Goal: Information Seeking & Learning: Check status

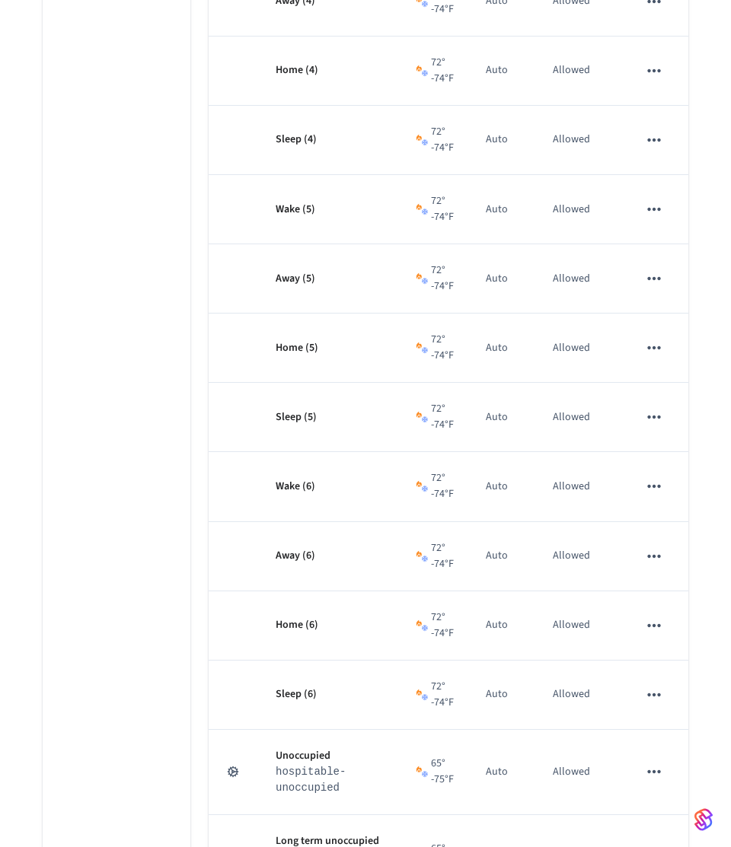
scroll to position [553, 0]
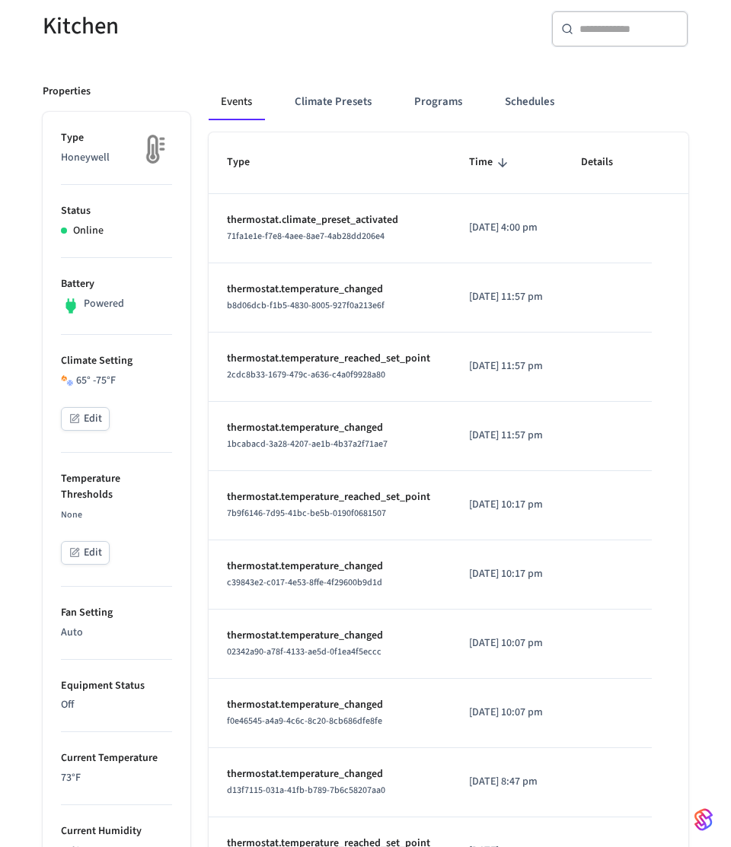
scroll to position [180, 0]
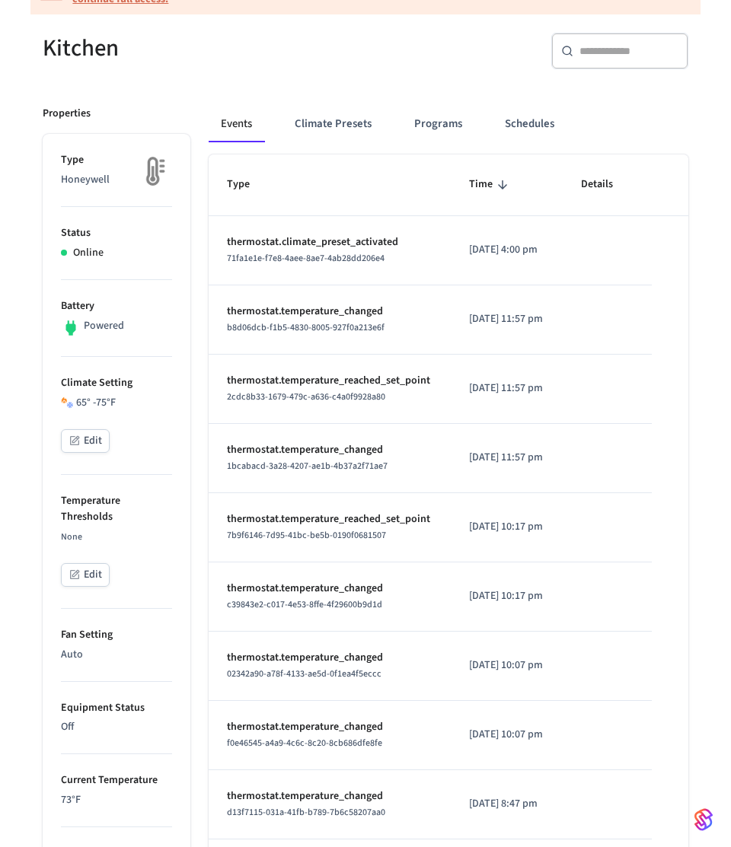
click at [331, 236] on p "thermostat.climate_preset_activated" at bounding box center [329, 242] width 205 height 16
copy p "thermostat.climate_preset_activated"
click at [603, 57] on input "text" at bounding box center [628, 50] width 99 height 15
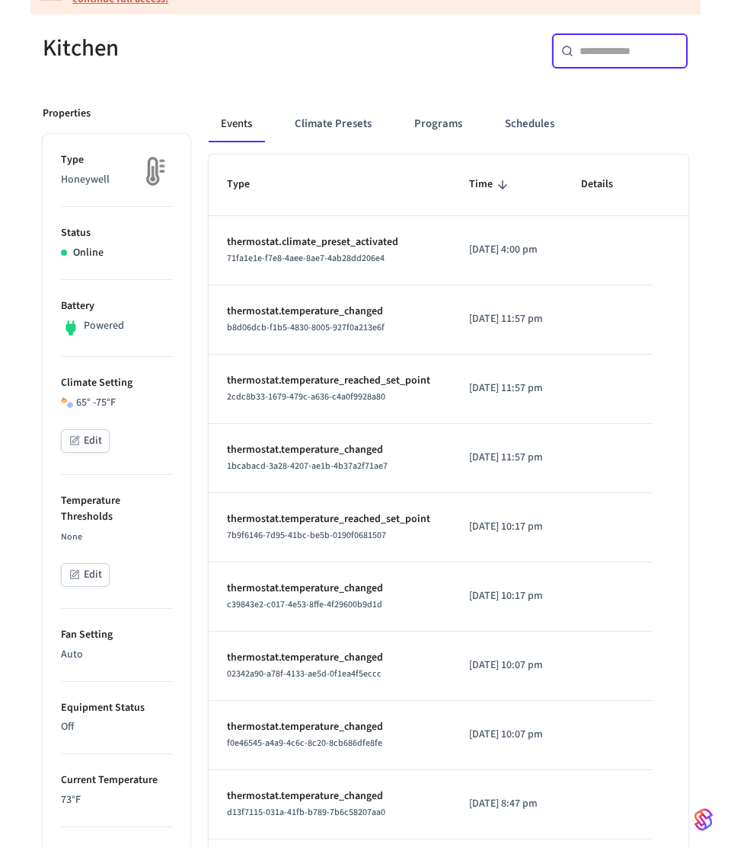
paste input "**********"
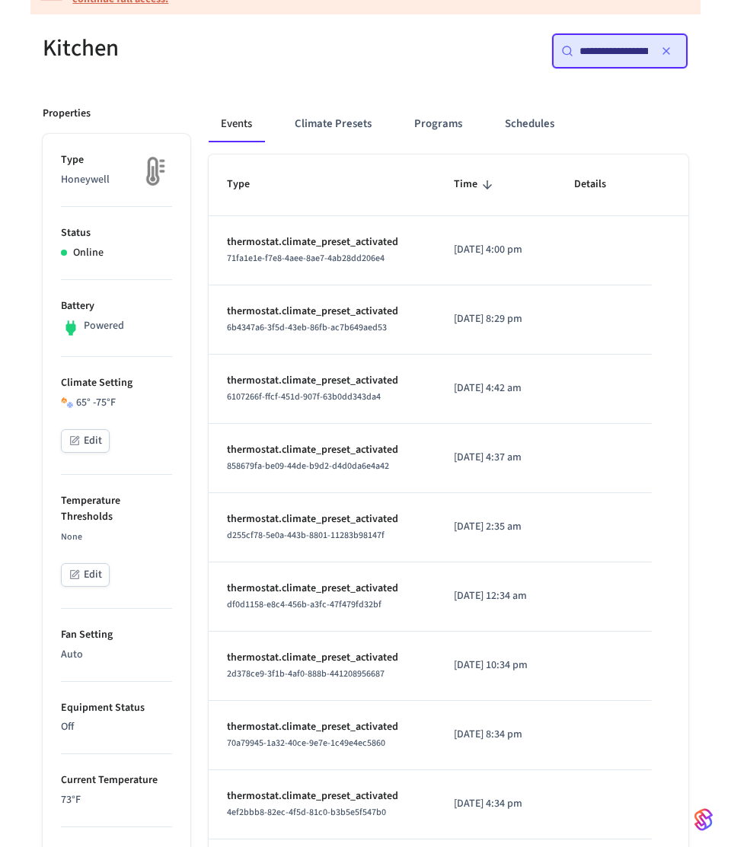
scroll to position [0, 98]
type input "**********"
click at [325, 330] on span "6b4347a6-3f5d-43eb-86fb-ac7b649aed53" at bounding box center [307, 327] width 160 height 13
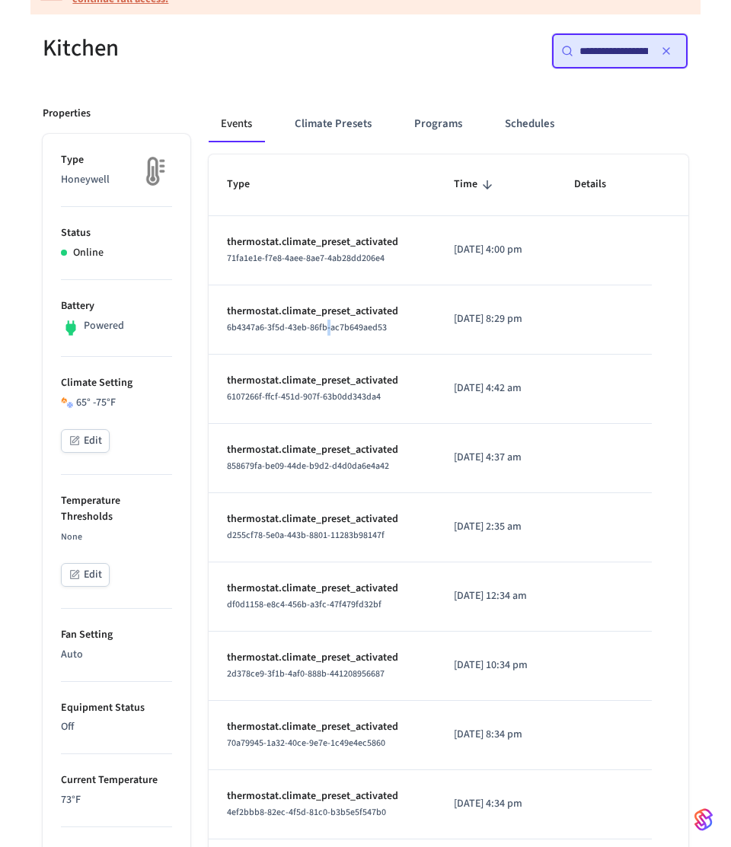
click at [325, 330] on span "6b4347a6-3f5d-43eb-86fb-ac7b649aed53" at bounding box center [307, 327] width 160 height 13
copy span "6b4347a6-3f5d-43eb-86fb-ac7b649aed53"
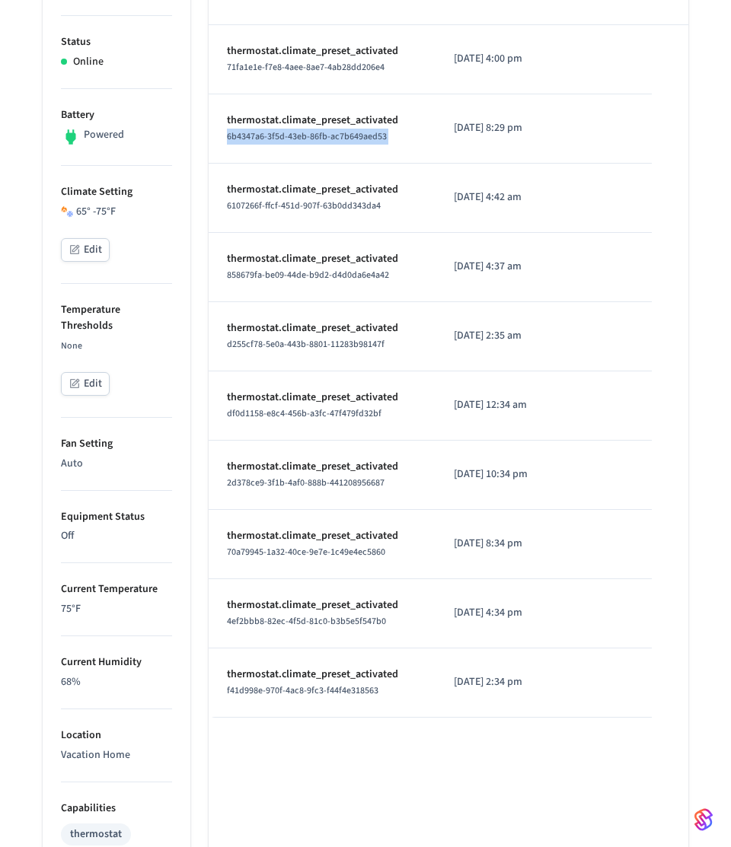
scroll to position [376, 0]
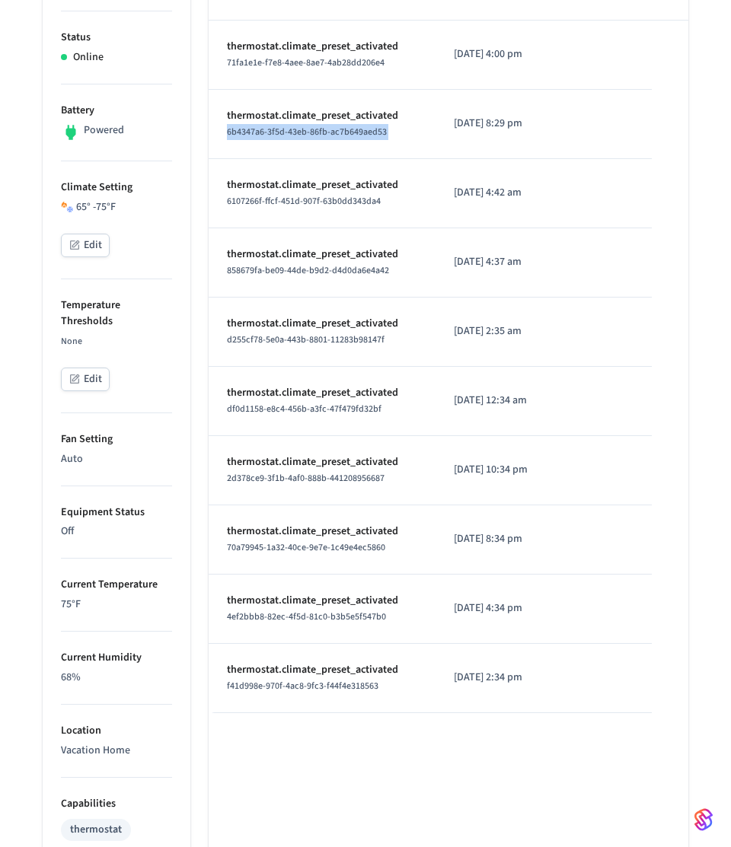
click at [359, 685] on span "f41d998e-970f-4ac8-9fc3-f44f4e318563" at bounding box center [302, 686] width 151 height 13
copy span "f41d998e-970f-4ac8-9fc3-f44f4e318563"
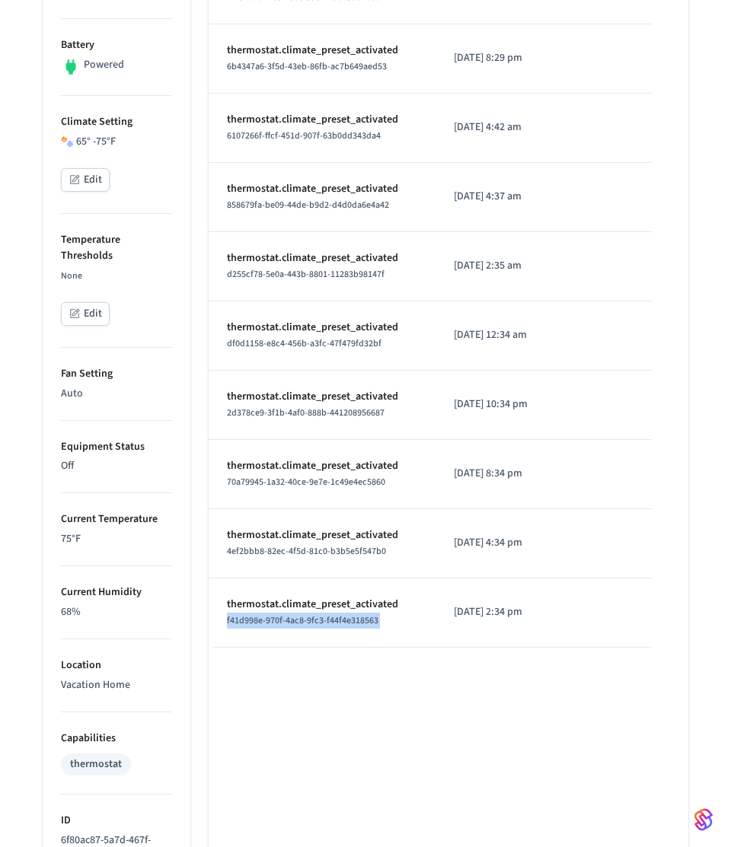
scroll to position [443, 0]
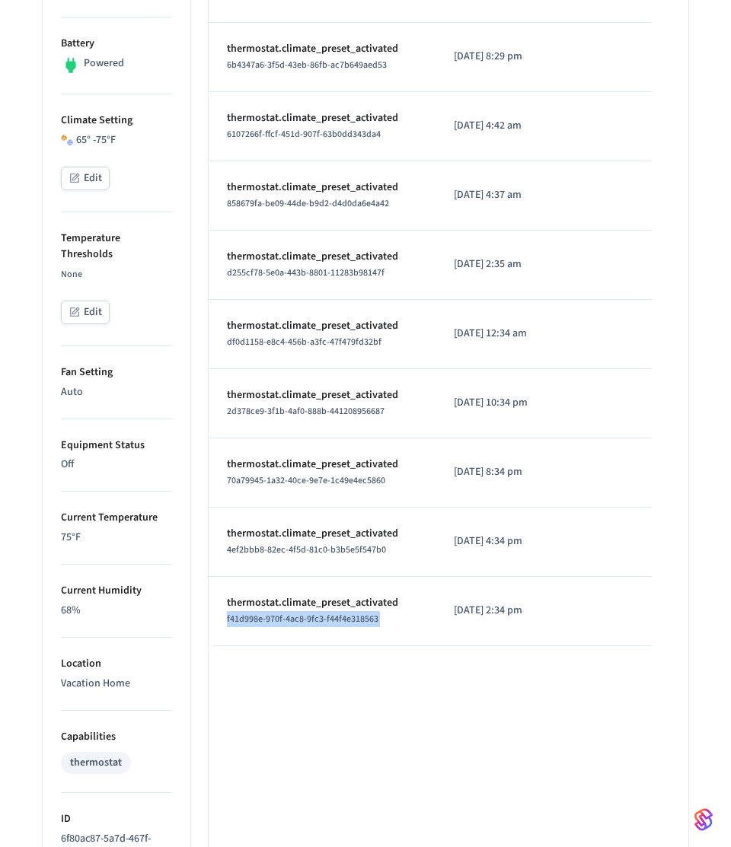
click at [457, 616] on p "[DATE] 2:34 pm" at bounding box center [496, 611] width 84 height 16
copy p "[DATE] 2:34 pm"
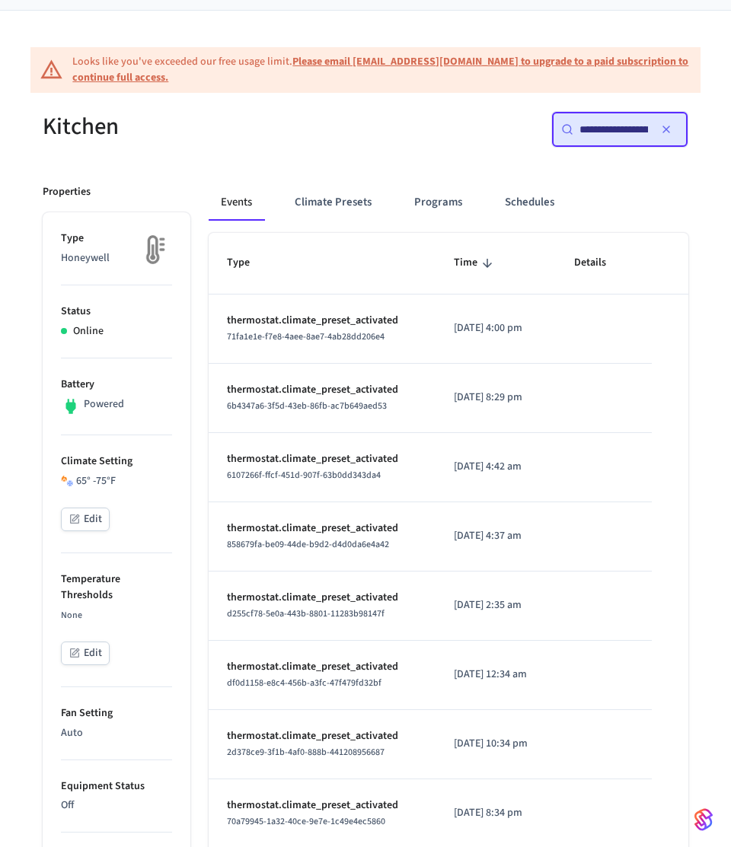
scroll to position [103, 0]
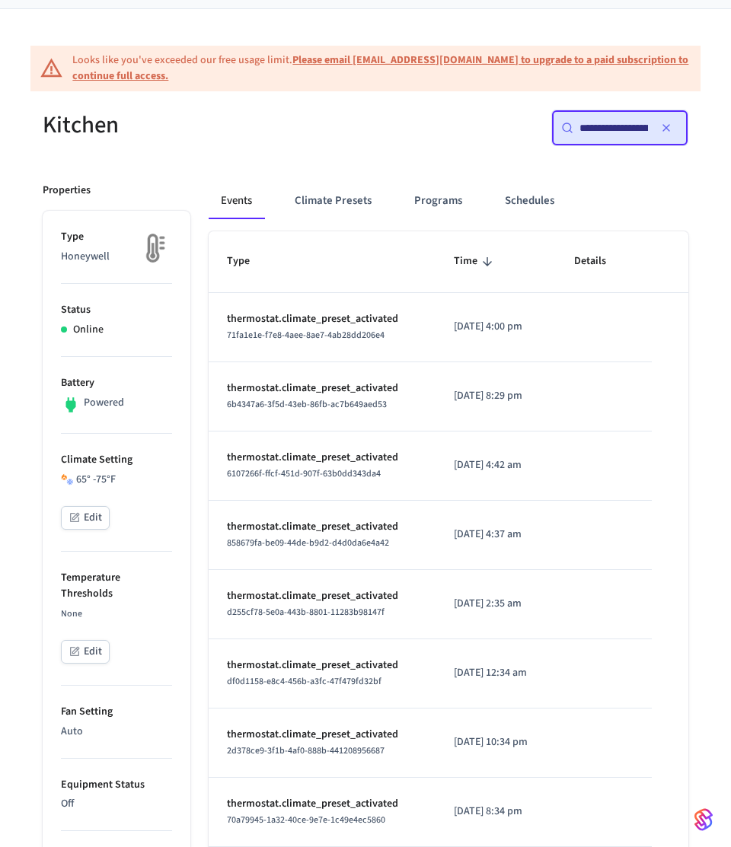
click at [482, 393] on p "[DATE] 8:29 pm" at bounding box center [496, 396] width 84 height 16
copy p "[DATE] 8:29 pm"
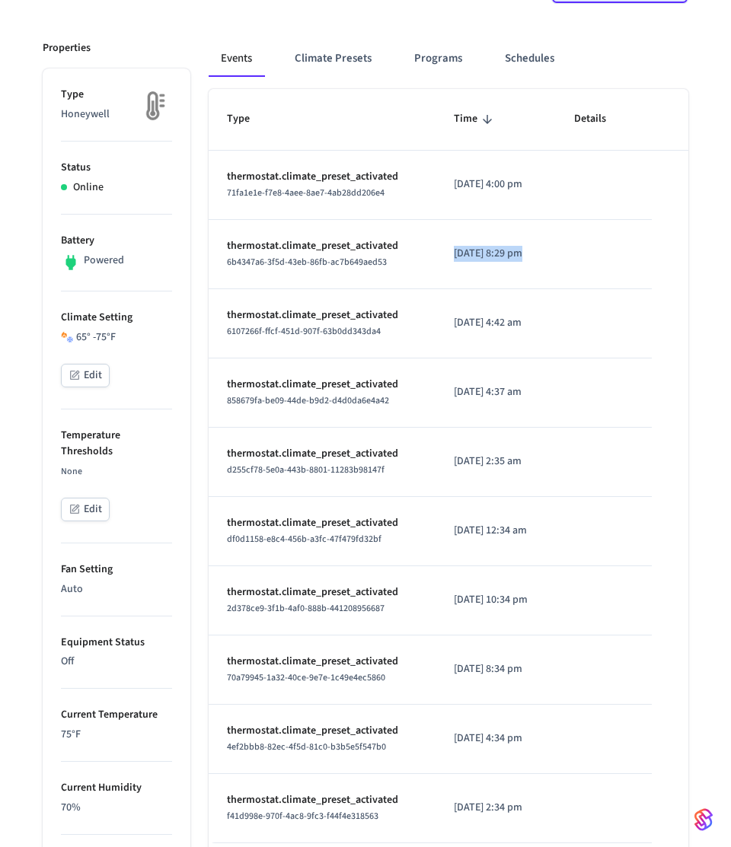
scroll to position [250, 0]
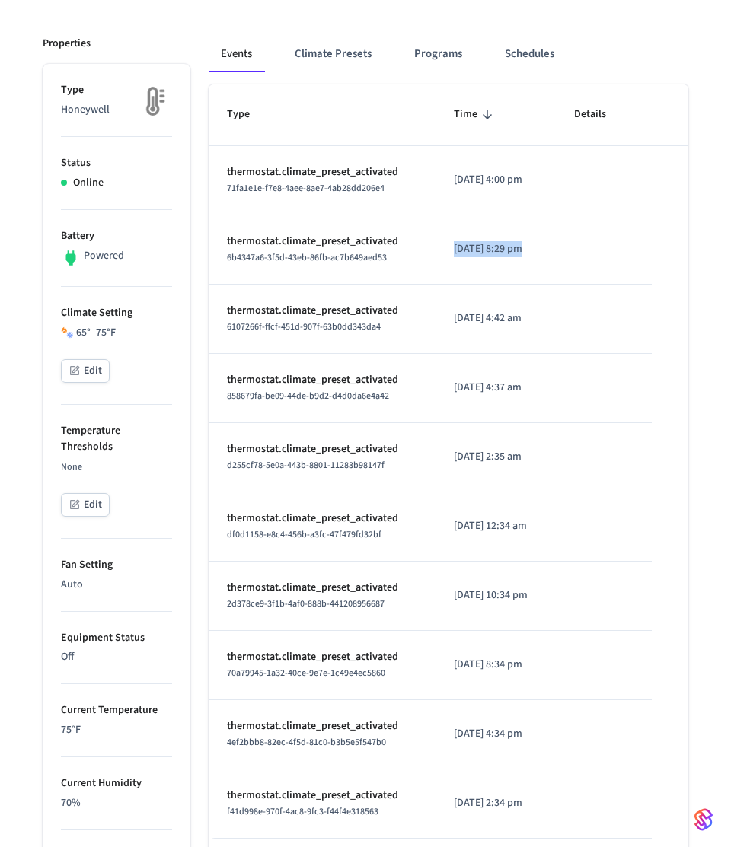
click at [479, 530] on p "[DATE] 12:34 am" at bounding box center [496, 526] width 84 height 16
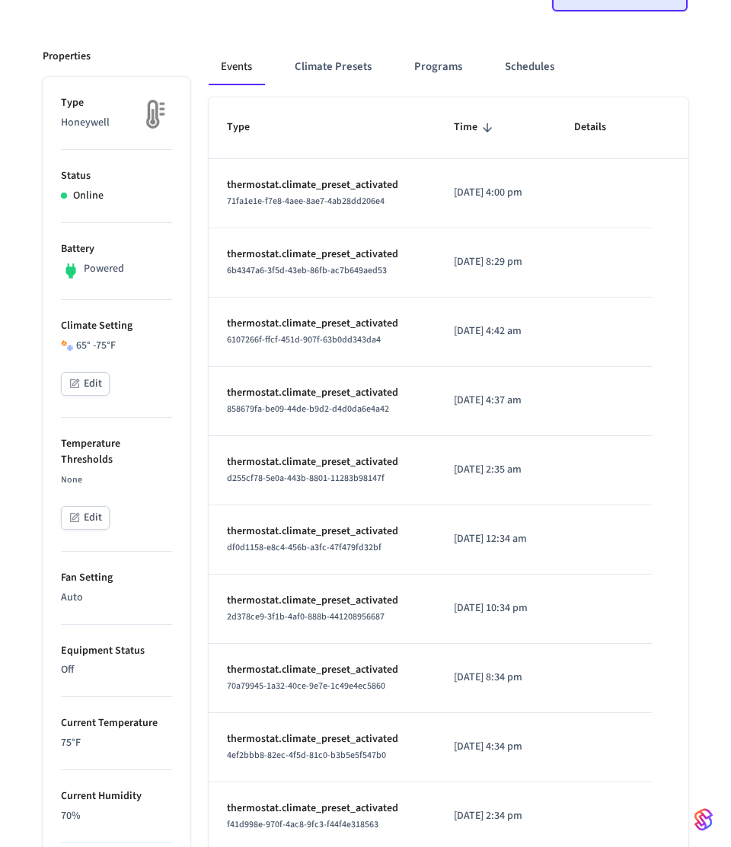
scroll to position [231, 0]
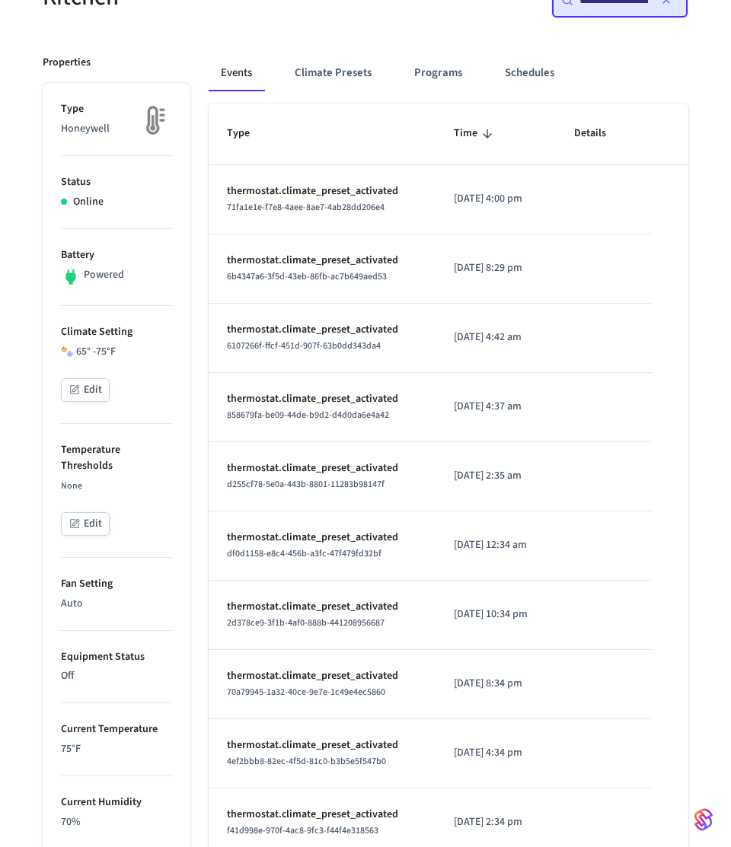
click at [478, 543] on p "[DATE] 12:34 am" at bounding box center [496, 545] width 84 height 16
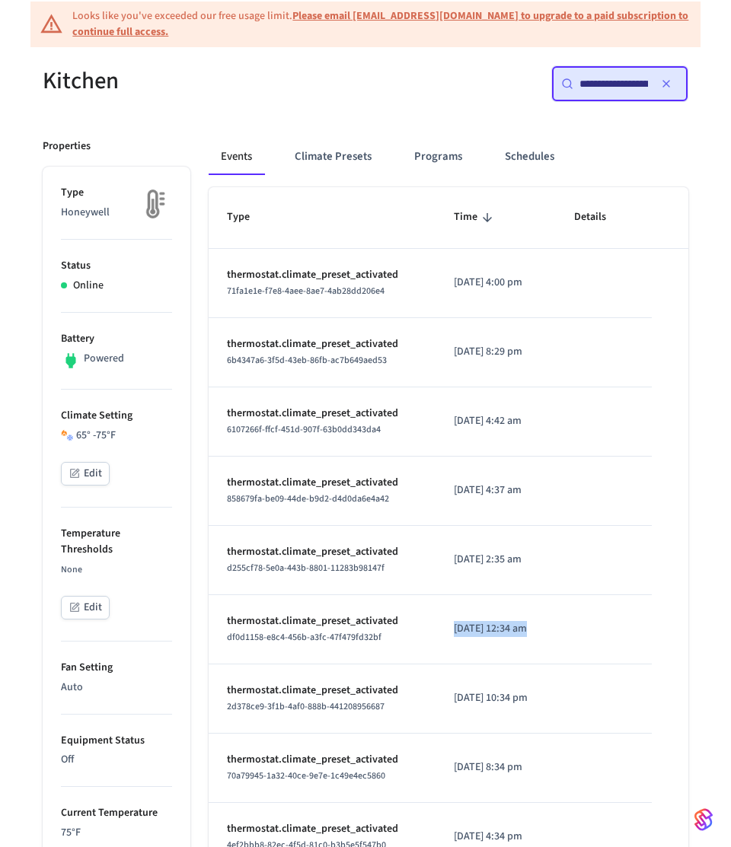
scroll to position [139, 0]
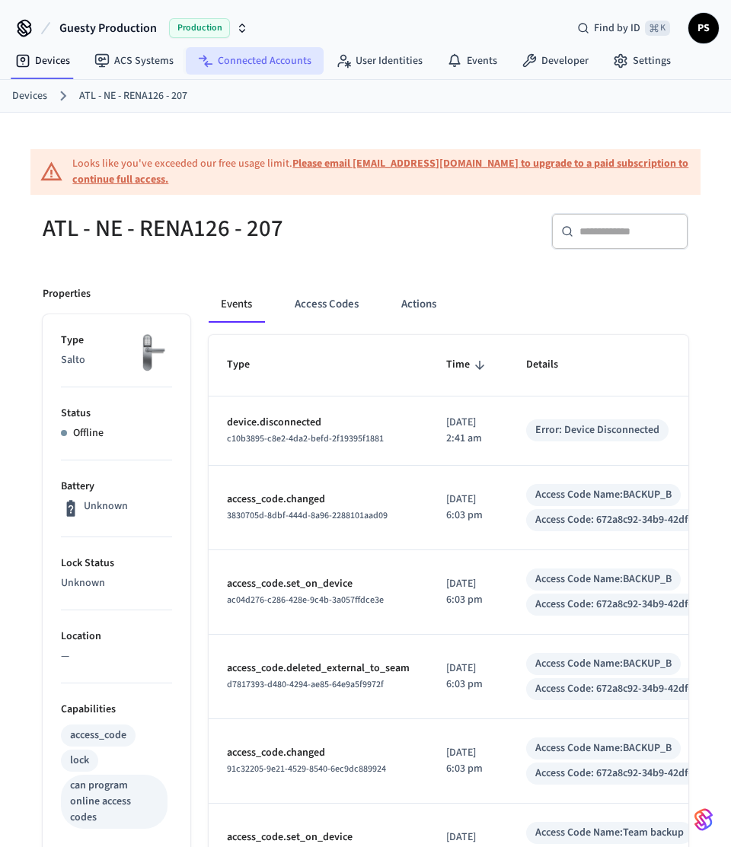
click at [228, 59] on link "Connected Accounts" at bounding box center [255, 60] width 138 height 27
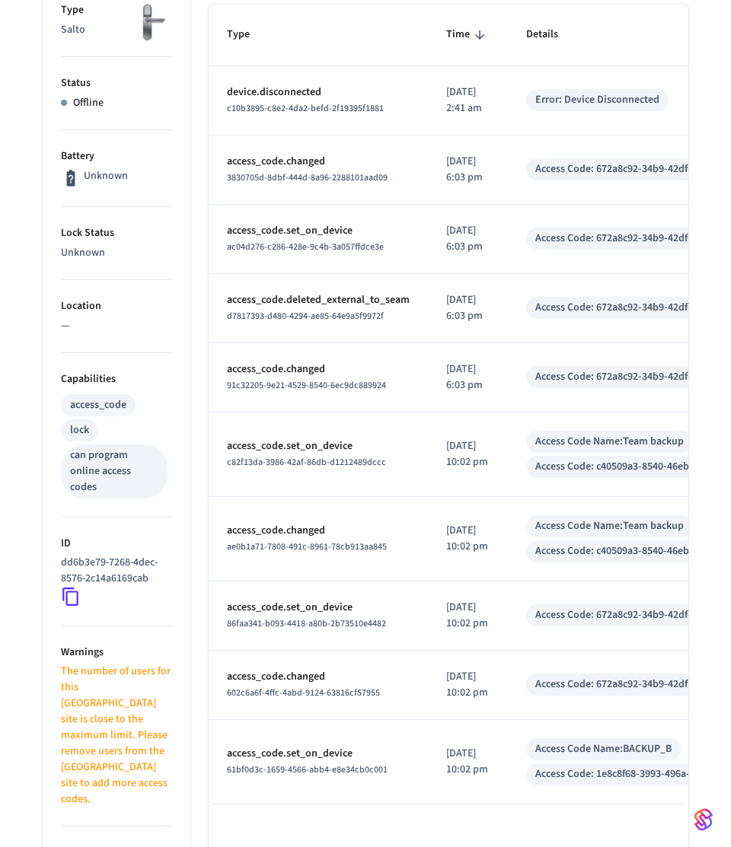
scroll to position [652, 0]
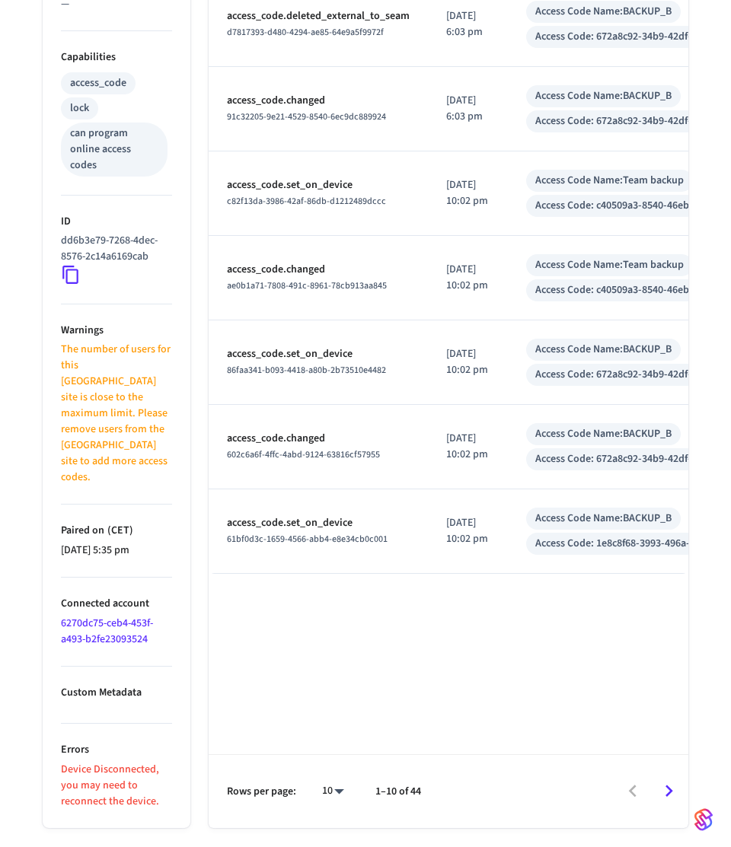
click at [95, 616] on link "6270dc75-ceb4-453f-a493-b2fe23093524" at bounding box center [107, 631] width 92 height 31
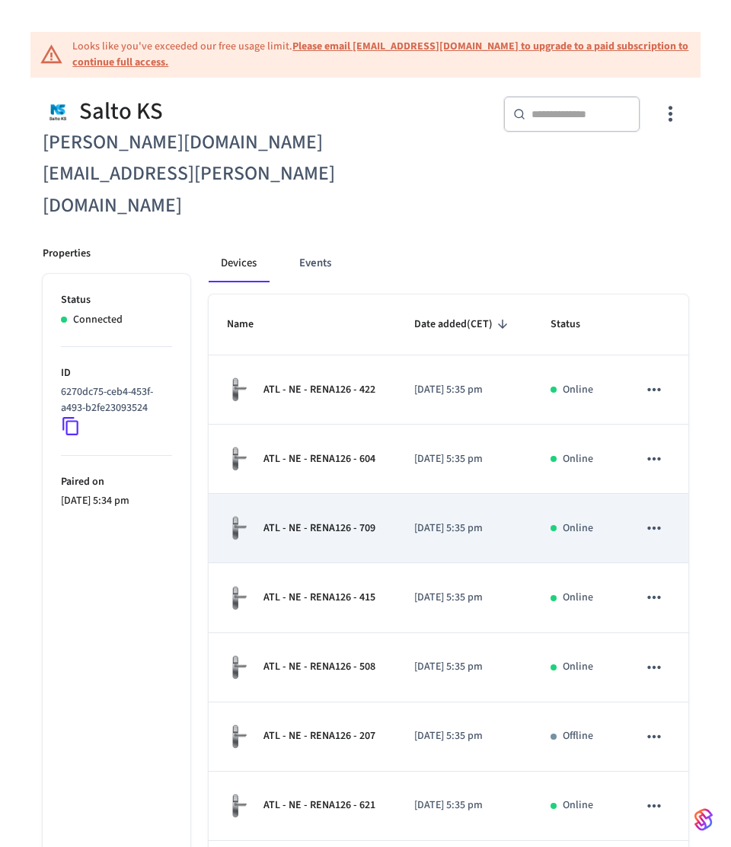
scroll to position [404, 0]
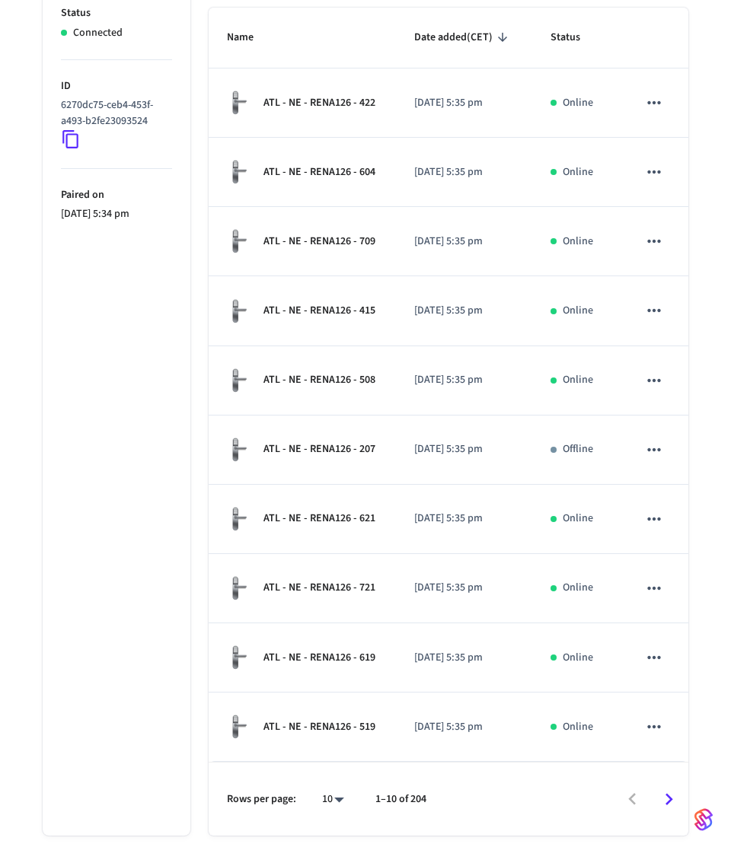
click at [666, 788] on icon "Go to next page" at bounding box center [669, 800] width 24 height 24
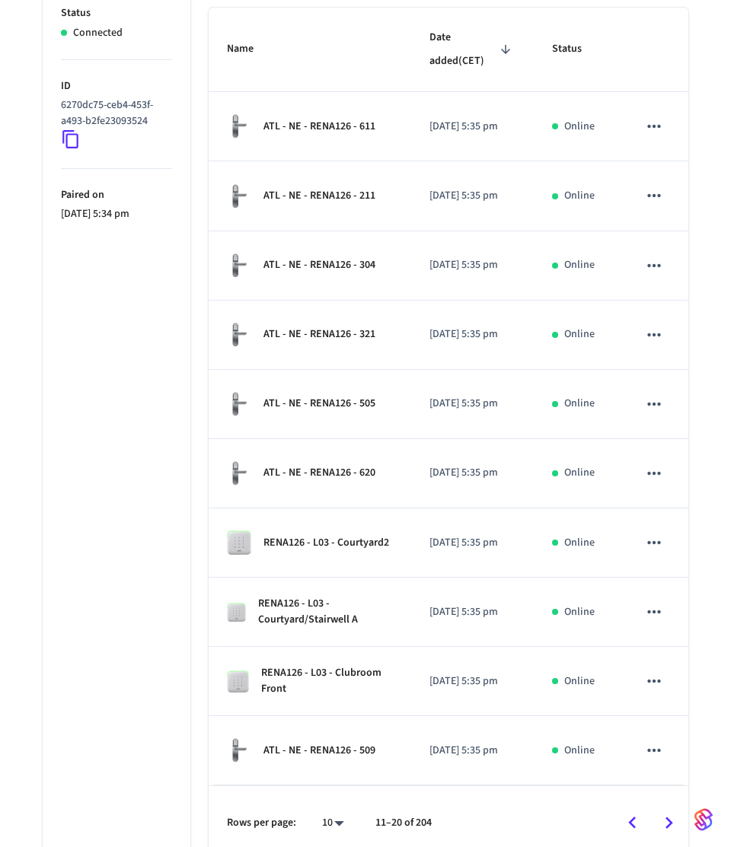
click at [664, 811] on icon "Go to next page" at bounding box center [669, 823] width 24 height 24
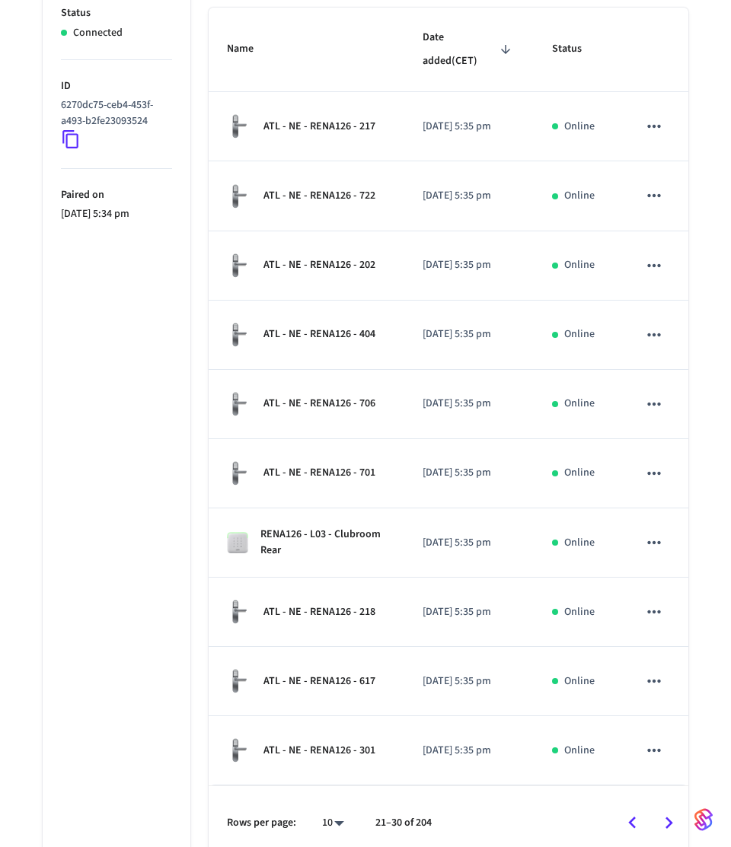
click at [664, 811] on icon "Go to next page" at bounding box center [669, 823] width 24 height 24
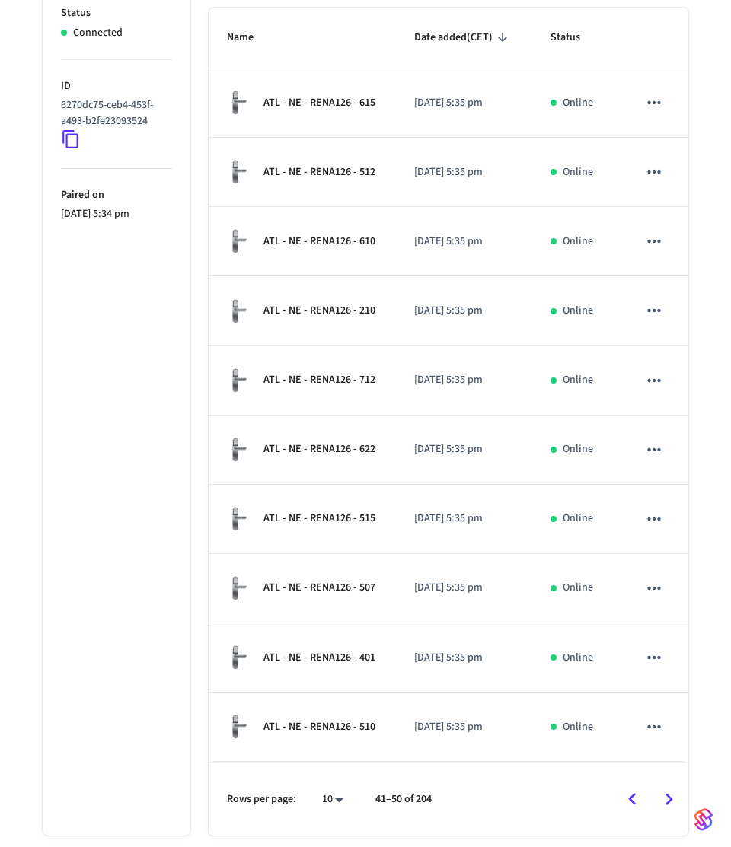
click at [663, 788] on icon "Go to next page" at bounding box center [669, 800] width 24 height 24
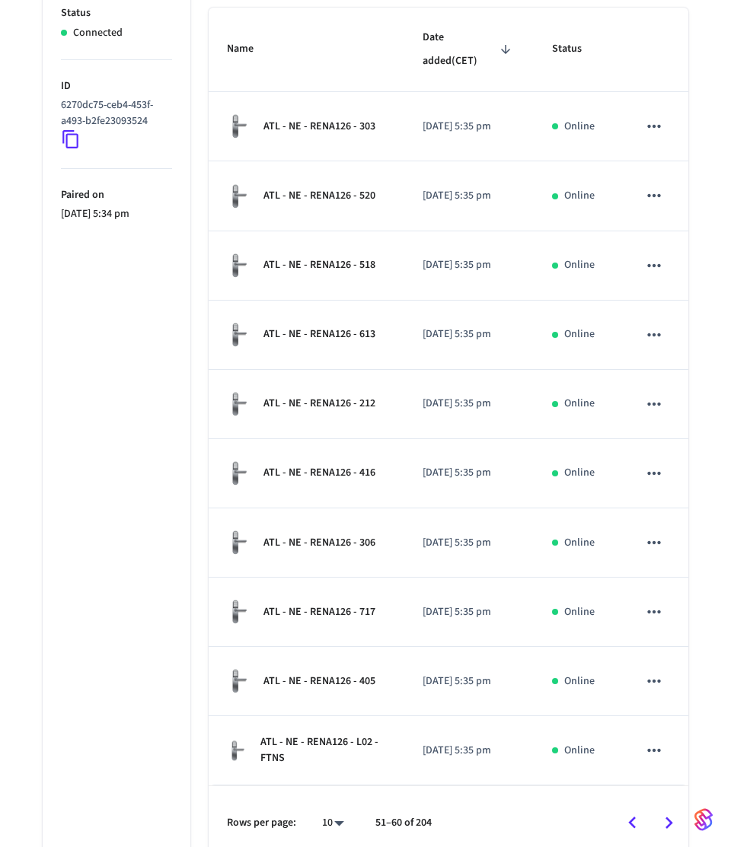
click at [663, 785] on div "Rows per page: 10 ** 51–60 of 204" at bounding box center [448, 822] width 479 height 74
click at [667, 811] on icon "Go to next page" at bounding box center [669, 823] width 24 height 24
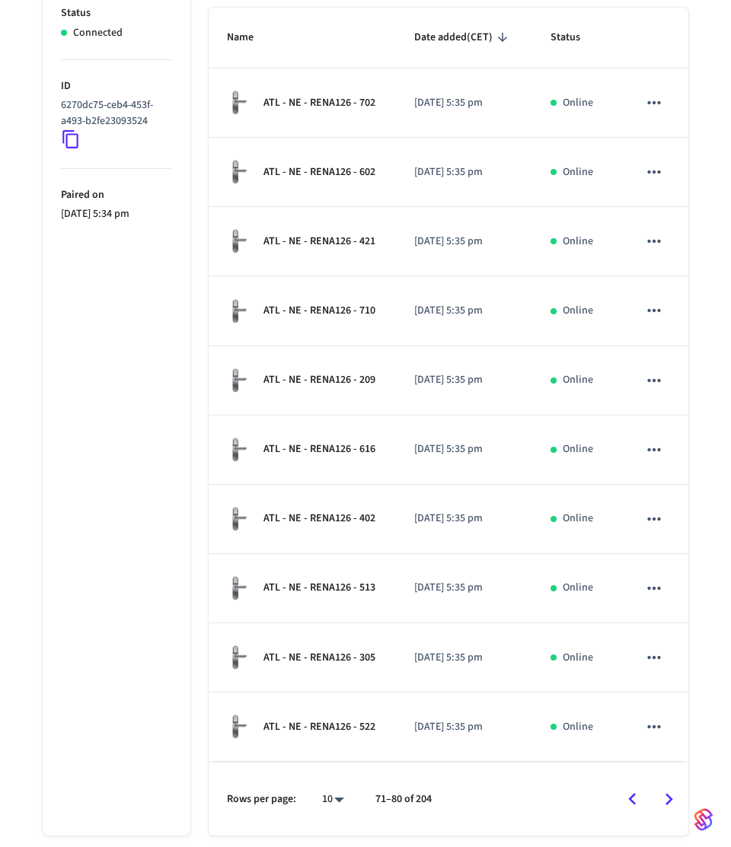
click at [667, 788] on icon "Go to next page" at bounding box center [669, 800] width 24 height 24
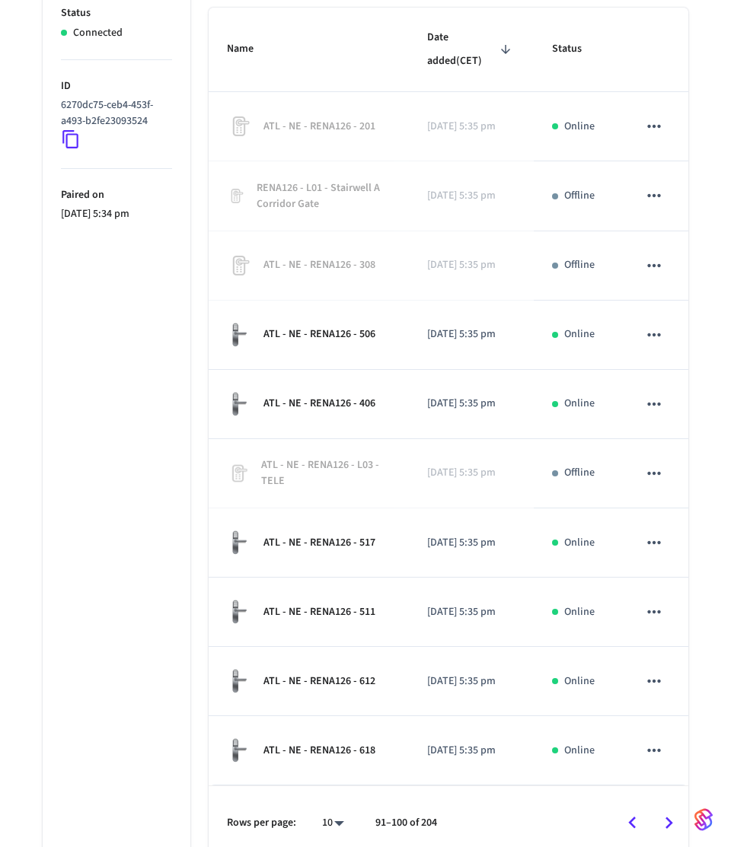
click at [667, 805] on button "Go to next page" at bounding box center [669, 823] width 36 height 36
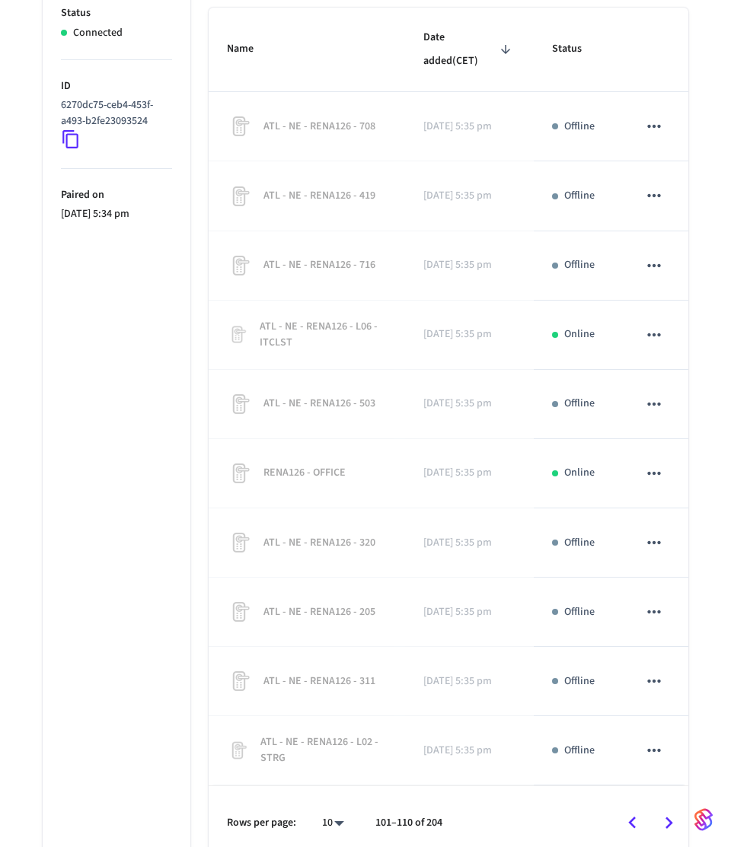
click at [667, 805] on button "Go to next page" at bounding box center [669, 823] width 36 height 36
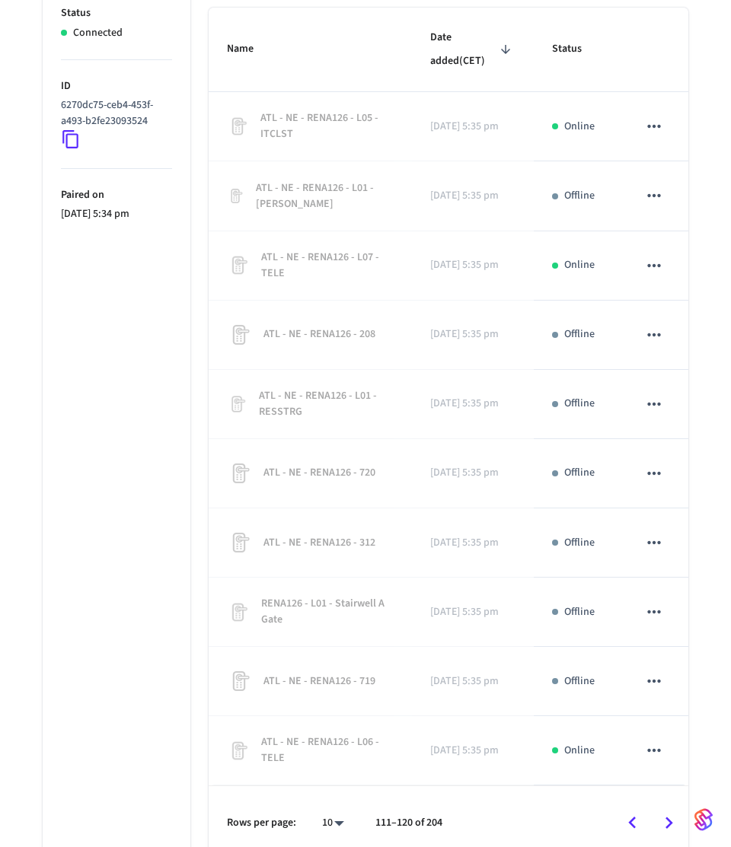
click at [667, 805] on button "Go to next page" at bounding box center [669, 823] width 36 height 36
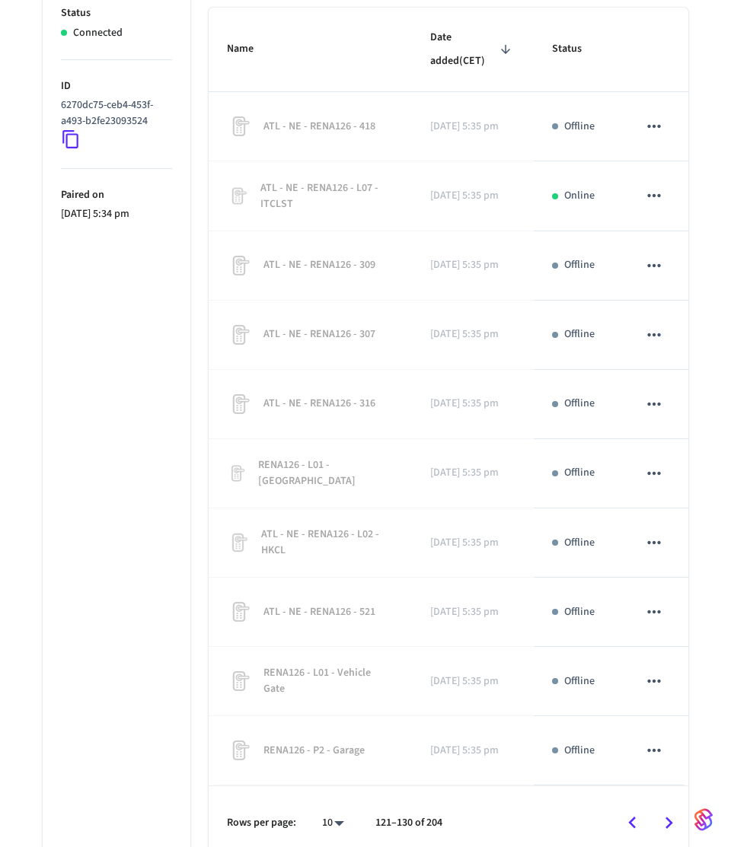
click at [667, 805] on button "Go to next page" at bounding box center [669, 823] width 36 height 36
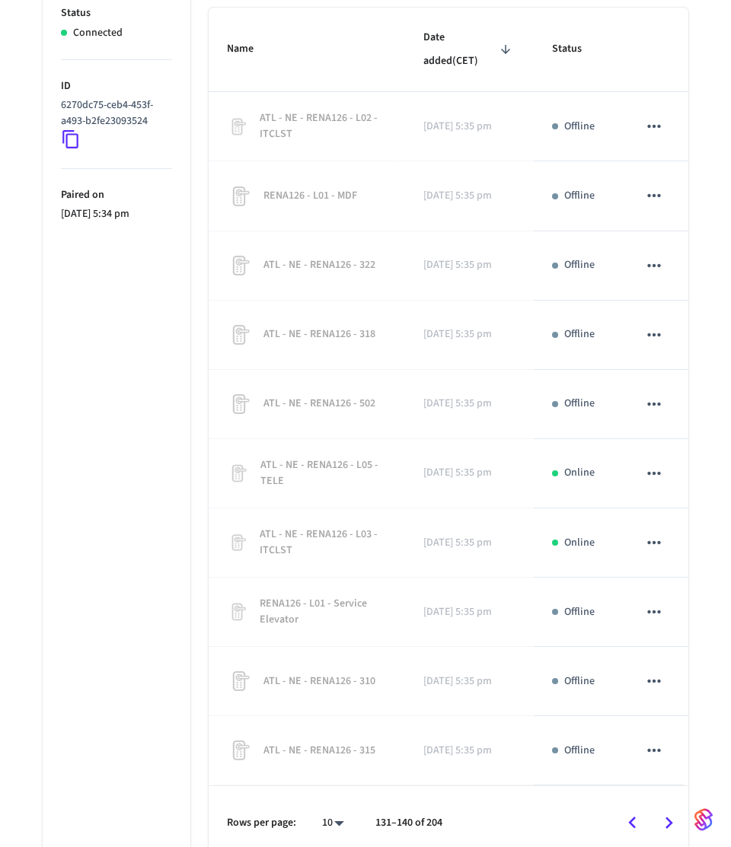
click at [667, 805] on button "Go to next page" at bounding box center [669, 823] width 36 height 36
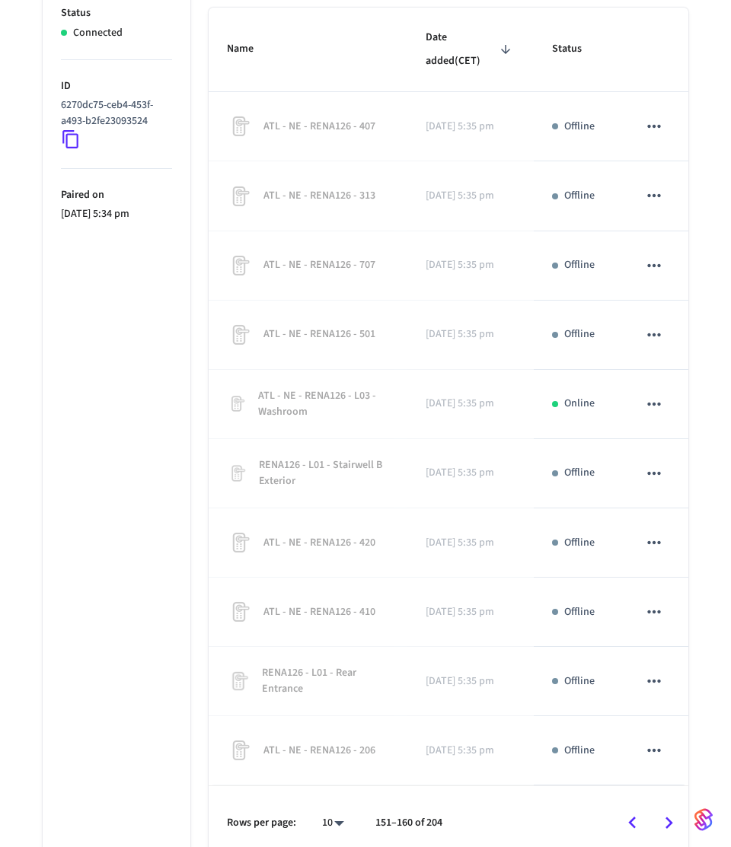
click at [667, 805] on button "Go to next page" at bounding box center [669, 823] width 36 height 36
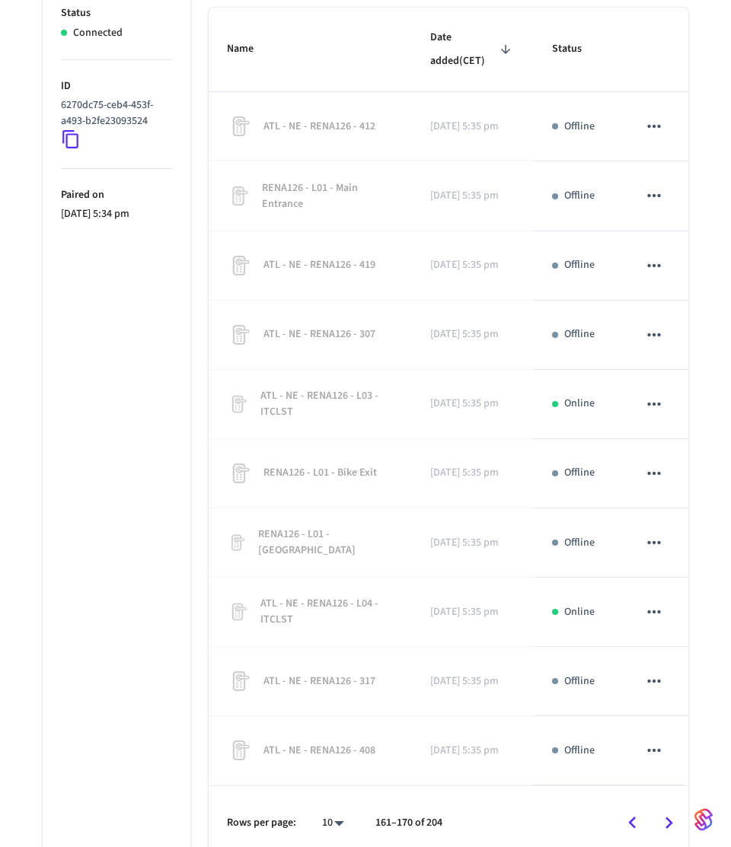
click at [667, 805] on button "Go to next page" at bounding box center [669, 823] width 36 height 36
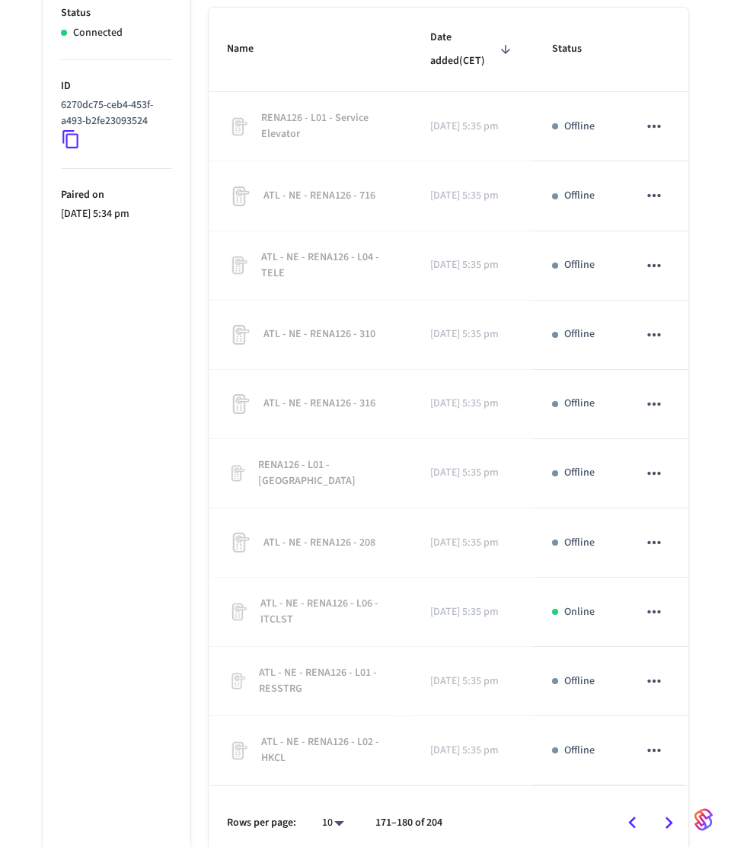
click at [667, 805] on button "Go to next page" at bounding box center [669, 823] width 36 height 36
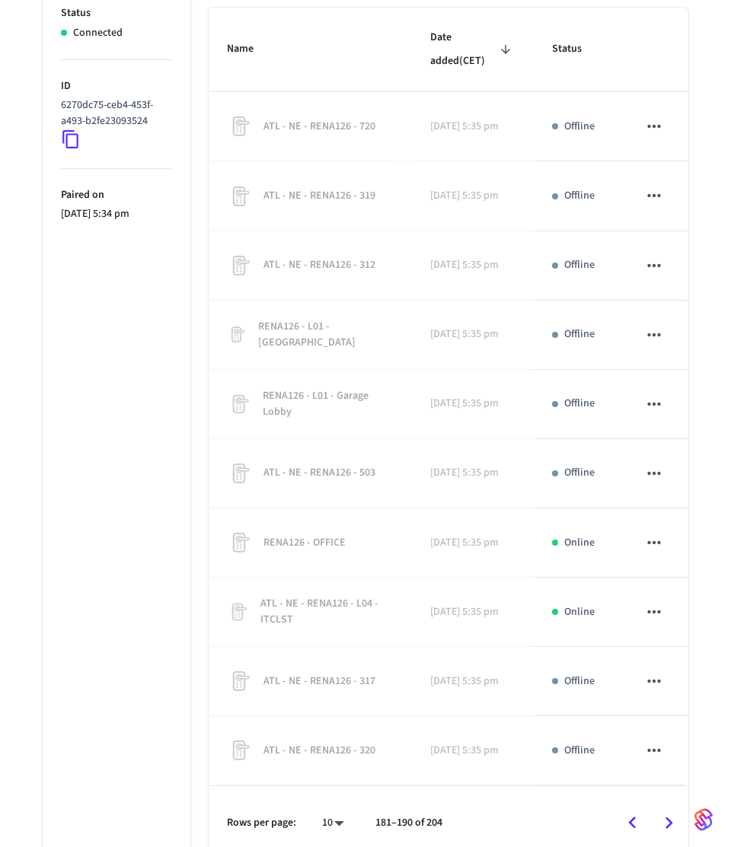
click at [667, 805] on button "Go to next page" at bounding box center [669, 823] width 36 height 36
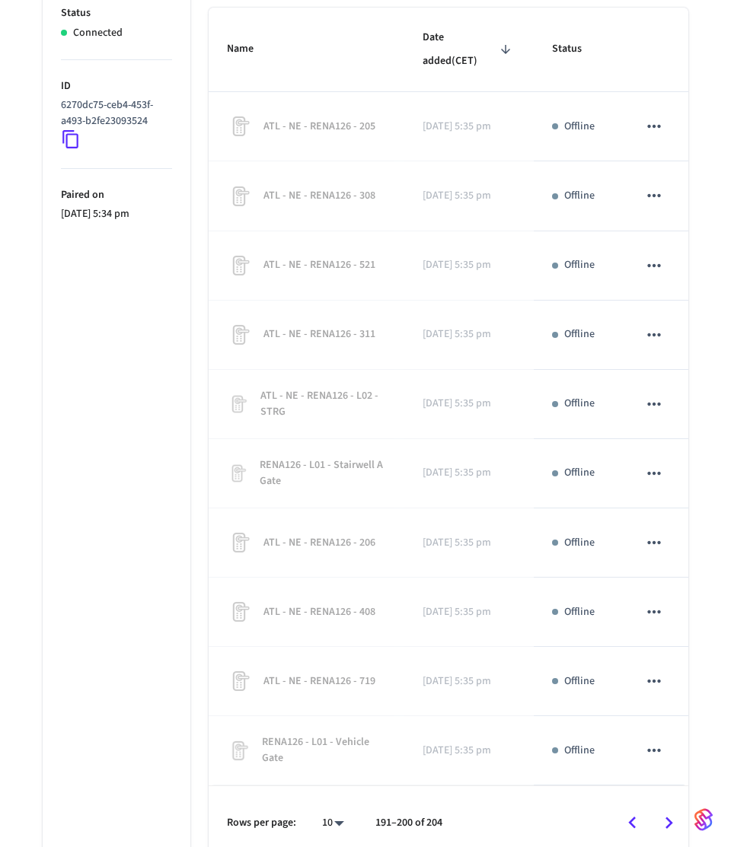
click at [667, 805] on button "Go to next page" at bounding box center [669, 823] width 36 height 36
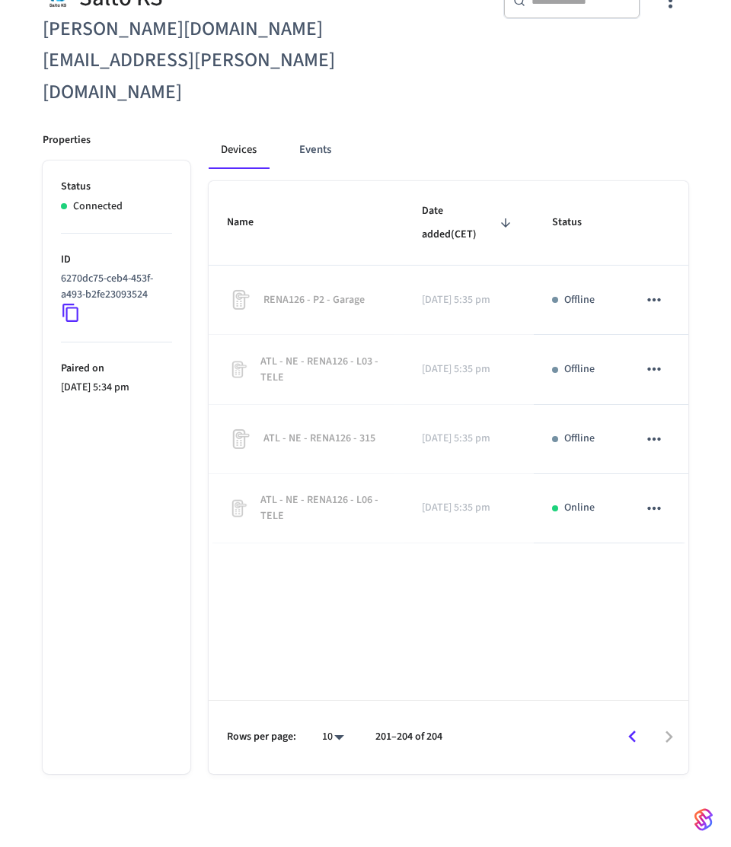
scroll to position [167, 0]
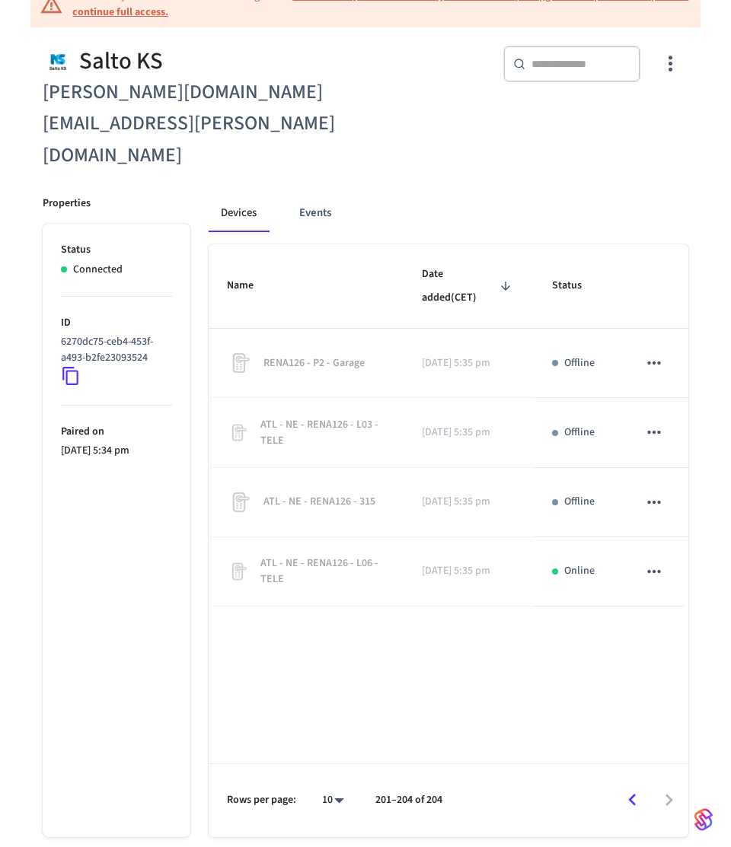
click at [629, 788] on icon "Go to previous page" at bounding box center [632, 800] width 24 height 24
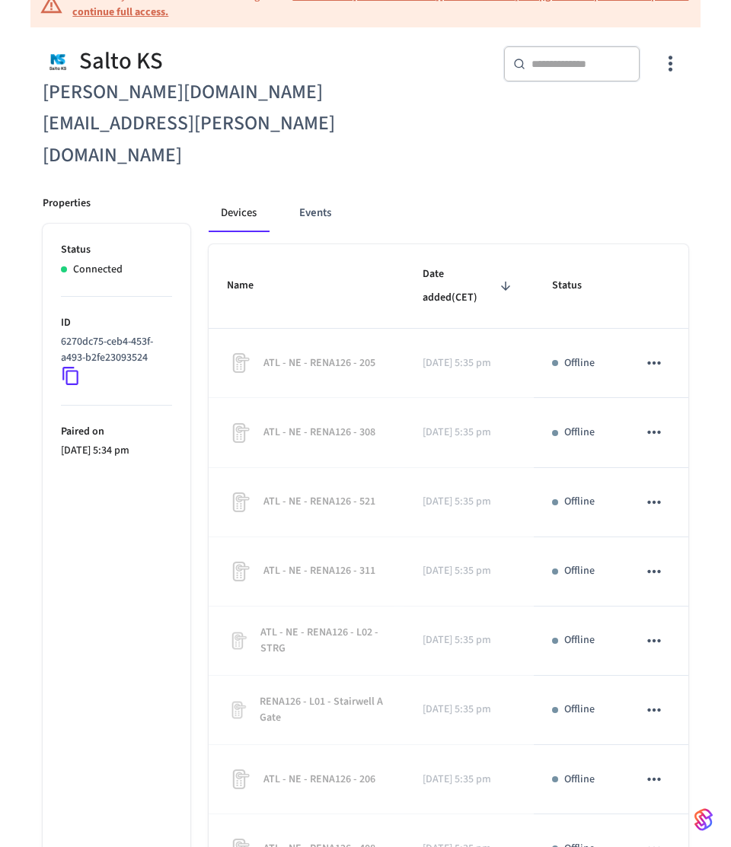
click at [629, 745] on td "sticky table" at bounding box center [653, 779] width 68 height 69
click at [159, 596] on ul "Status Connected ID 6270dc75-ceb4-453f-a493-b2fe23093524 Paired on 2025/05/12 a…" at bounding box center [117, 660] width 148 height 873
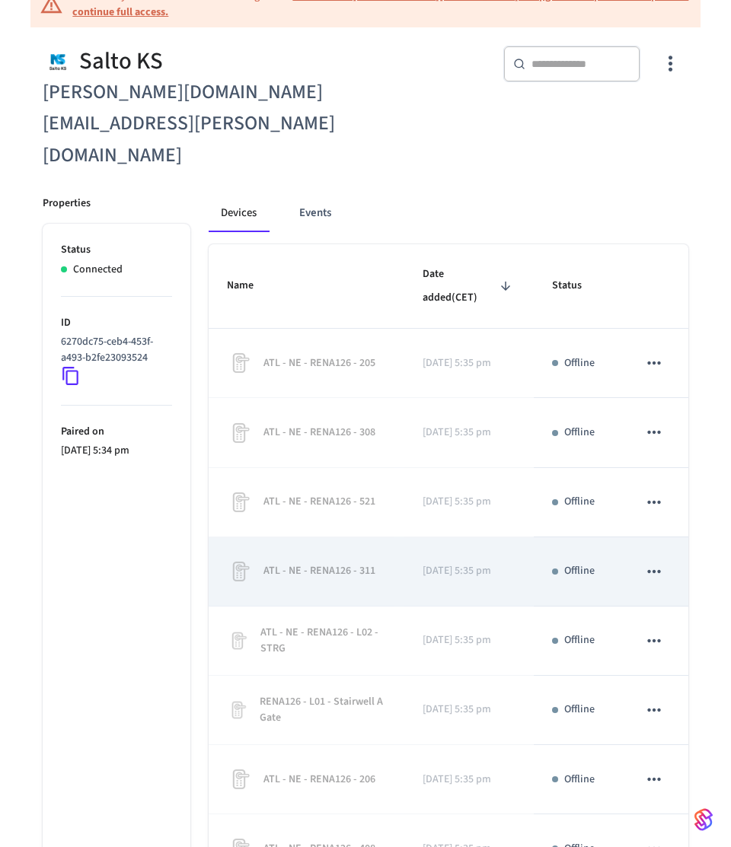
scroll to position [427, 0]
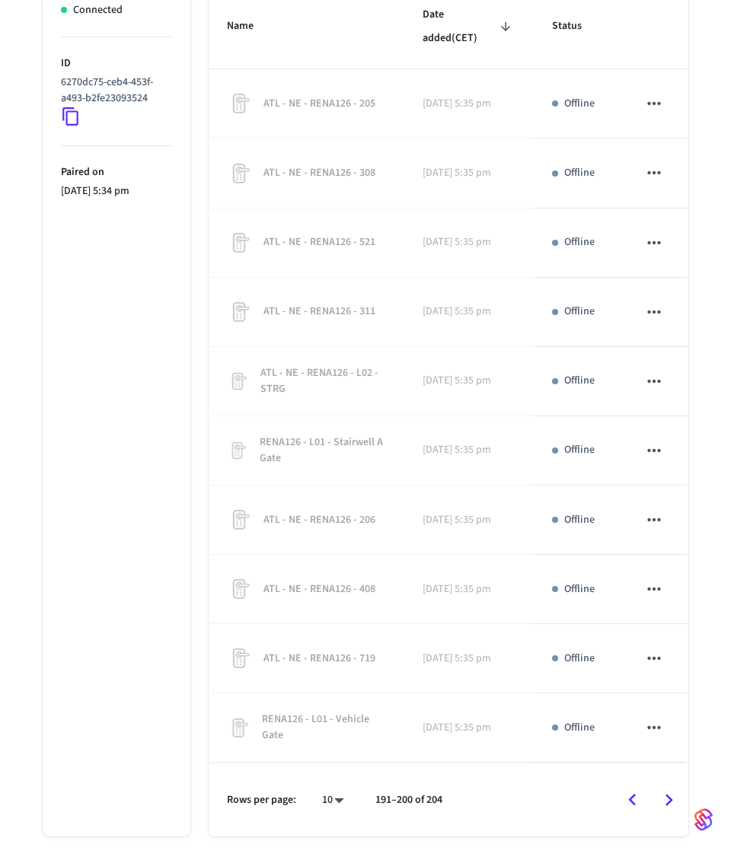
click at [635, 782] on div at bounding box center [571, 800] width 229 height 36
click at [627, 788] on icon "Go to previous page" at bounding box center [632, 800] width 24 height 24
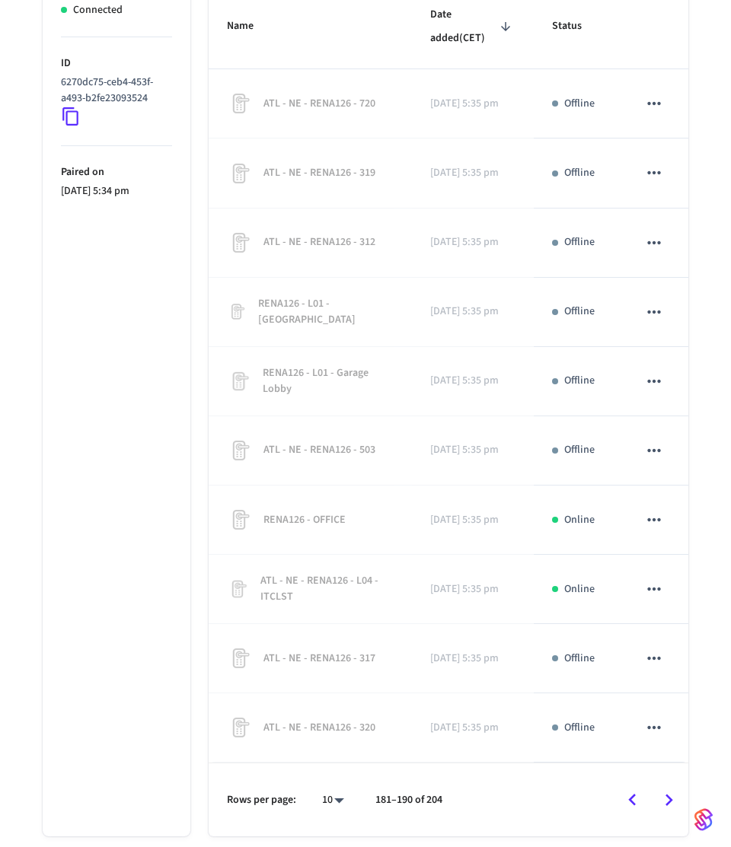
click at [627, 788] on icon "Go to previous page" at bounding box center [632, 800] width 24 height 24
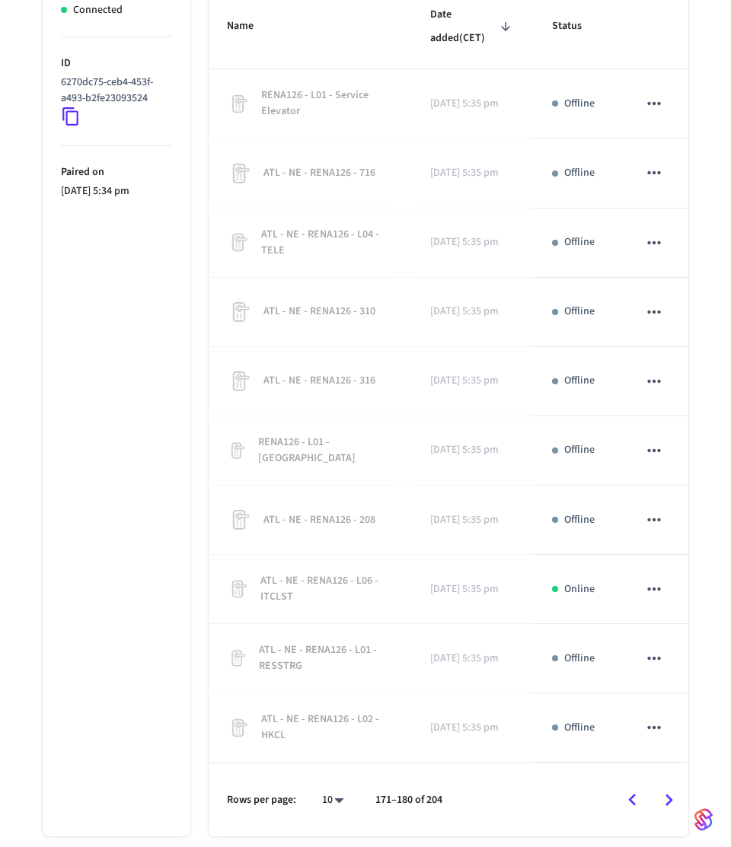
click at [627, 788] on icon "Go to previous page" at bounding box center [632, 800] width 24 height 24
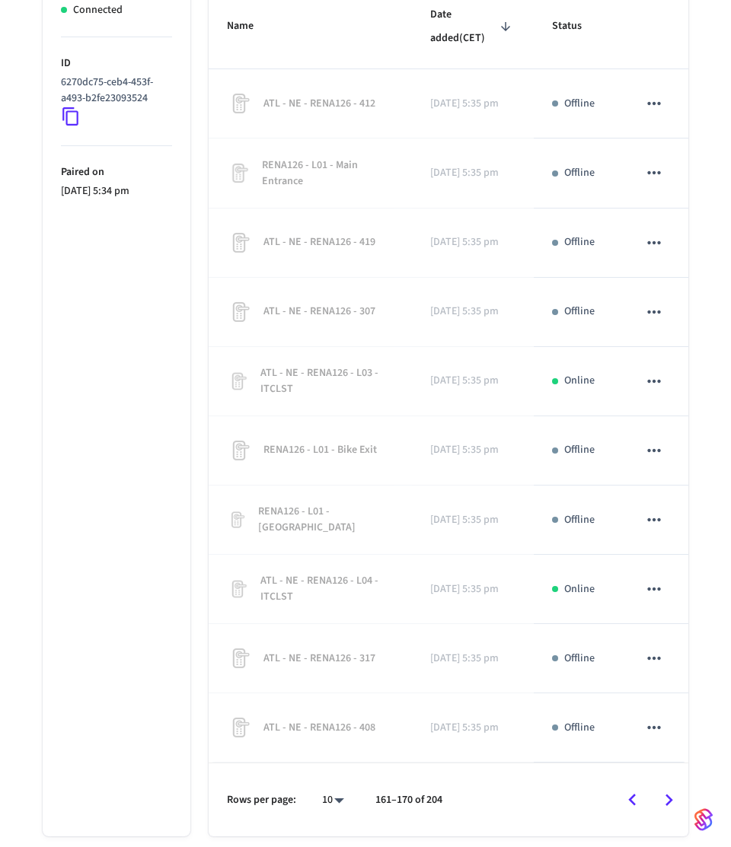
click at [627, 788] on icon "Go to previous page" at bounding box center [632, 800] width 24 height 24
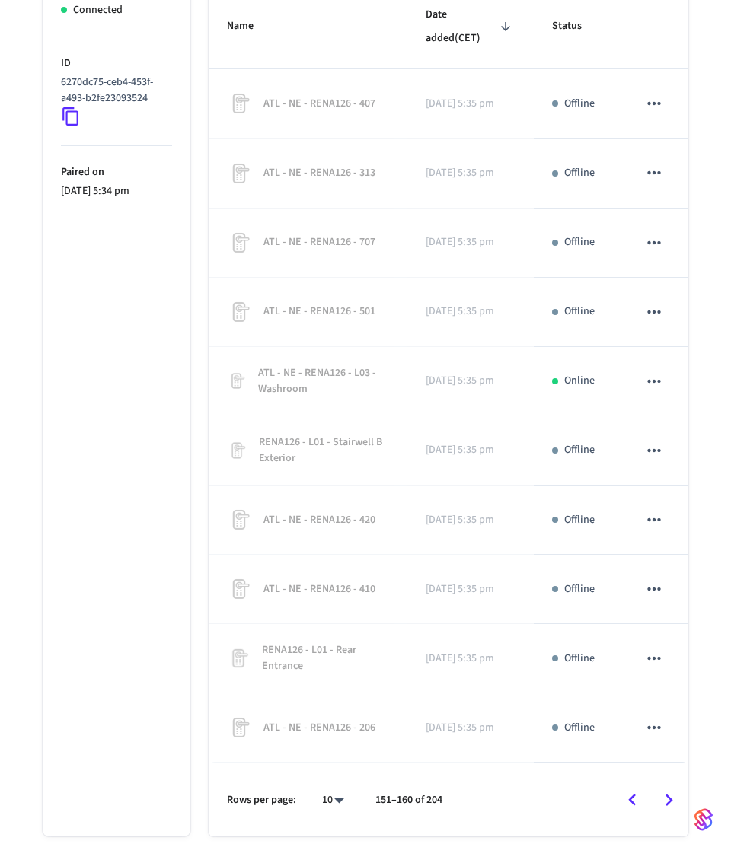
click at [627, 788] on icon "Go to previous page" at bounding box center [632, 800] width 24 height 24
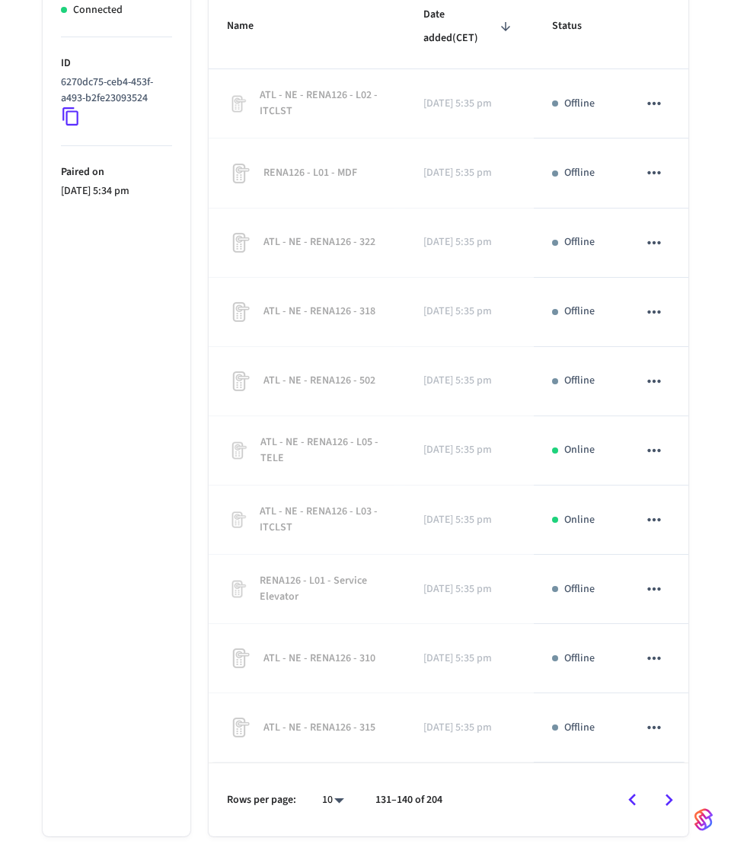
click at [627, 788] on icon "Go to previous page" at bounding box center [632, 800] width 24 height 24
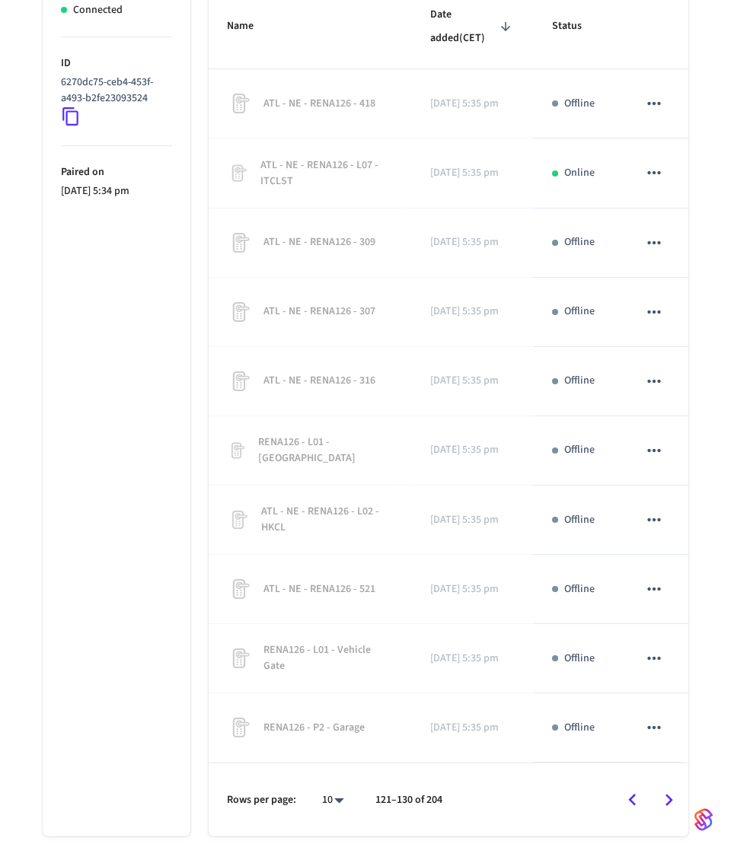
click at [627, 788] on icon "Go to previous page" at bounding box center [632, 800] width 24 height 24
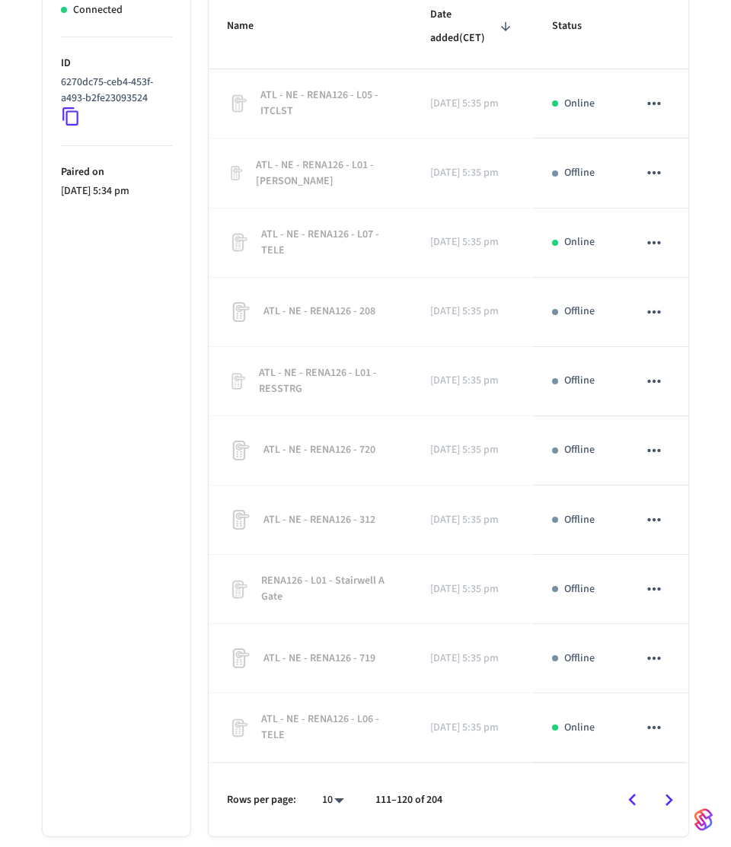
click at [627, 788] on icon "Go to previous page" at bounding box center [632, 800] width 24 height 24
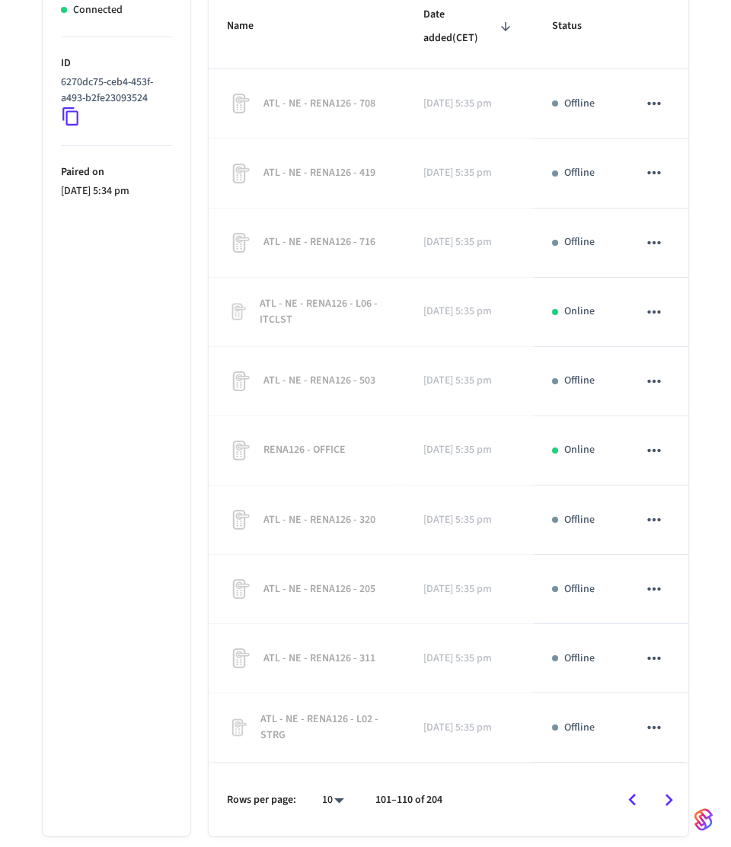
click at [627, 788] on icon "Go to previous page" at bounding box center [632, 800] width 24 height 24
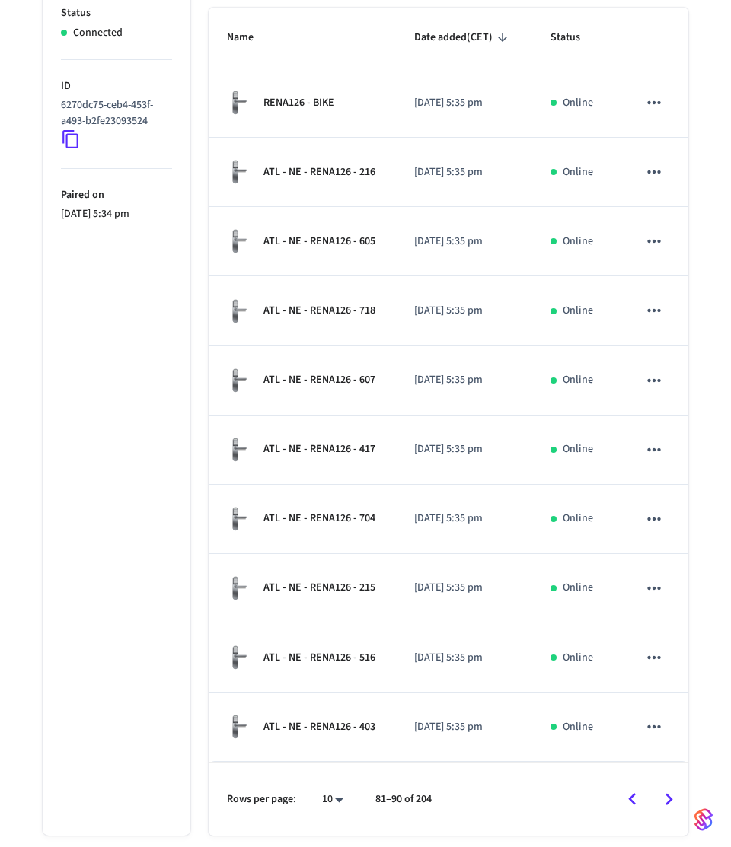
click at [627, 788] on icon "Go to previous page" at bounding box center [632, 800] width 24 height 24
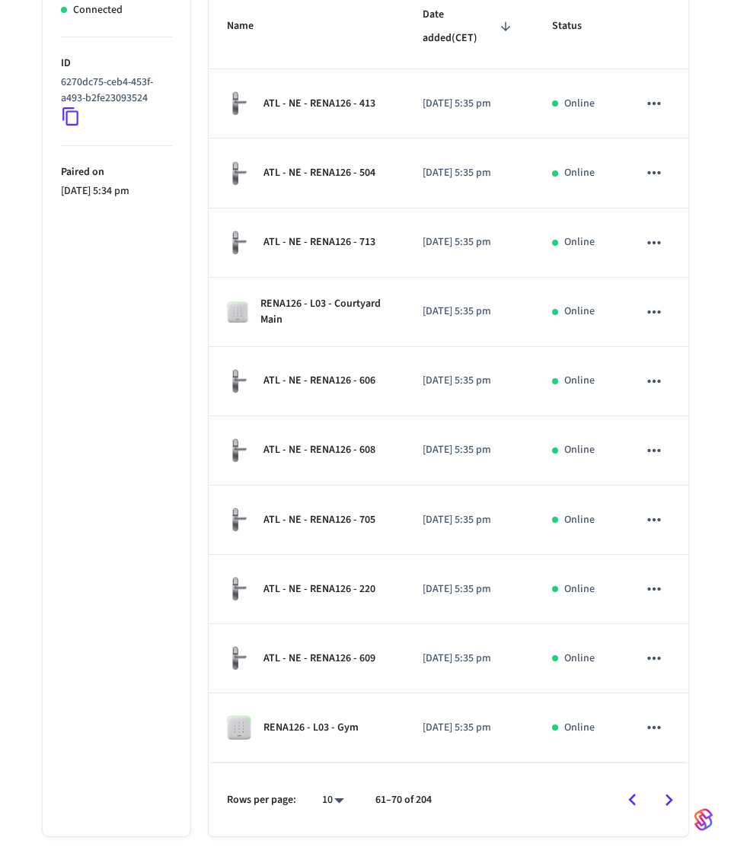
click at [627, 788] on icon "Go to previous page" at bounding box center [632, 800] width 24 height 24
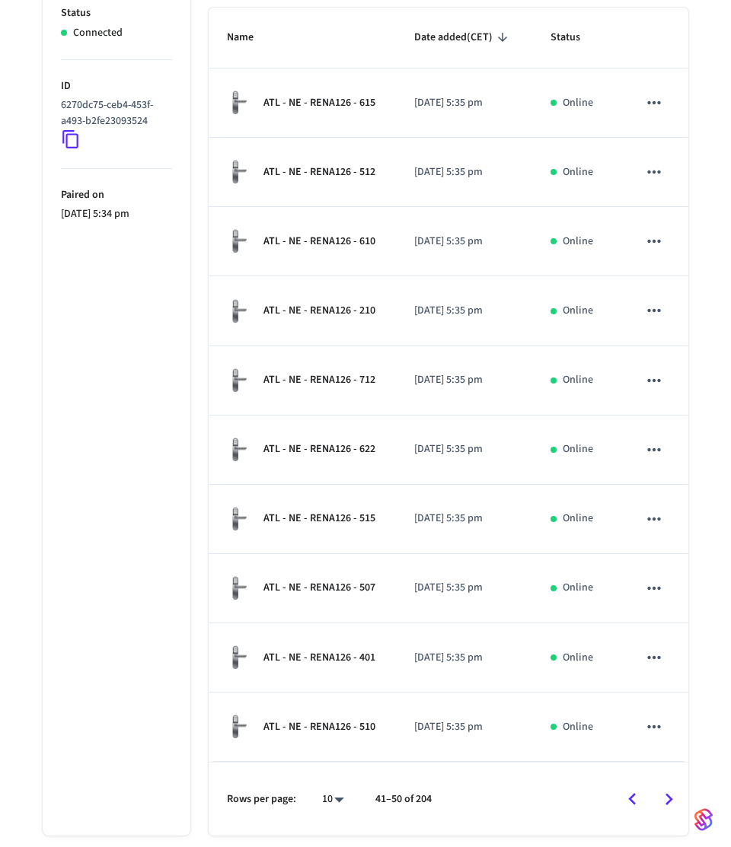
click at [627, 788] on icon "Go to previous page" at bounding box center [632, 800] width 24 height 24
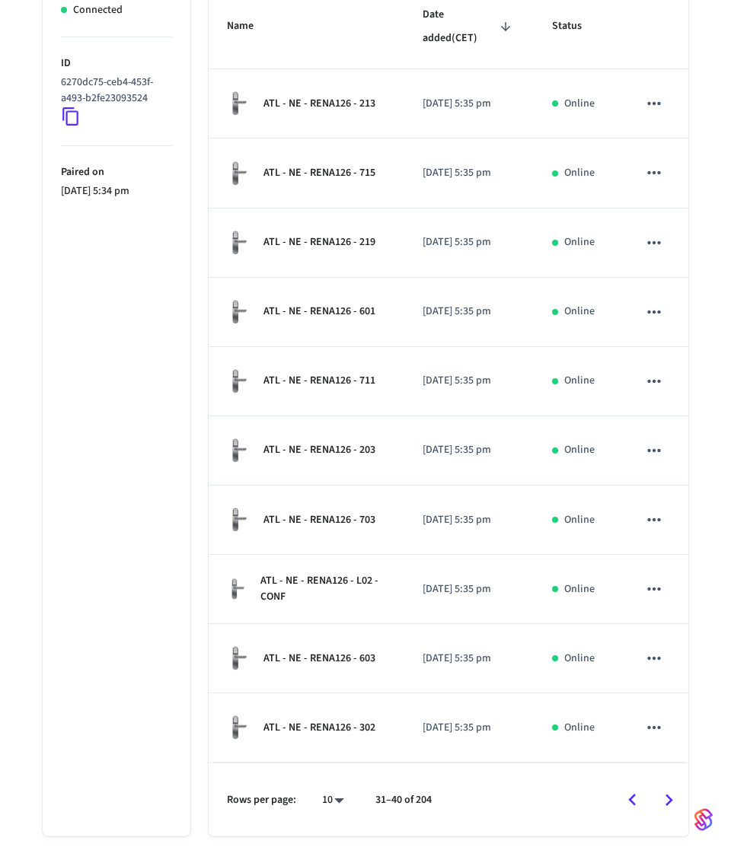
click at [627, 788] on icon "Go to previous page" at bounding box center [632, 800] width 24 height 24
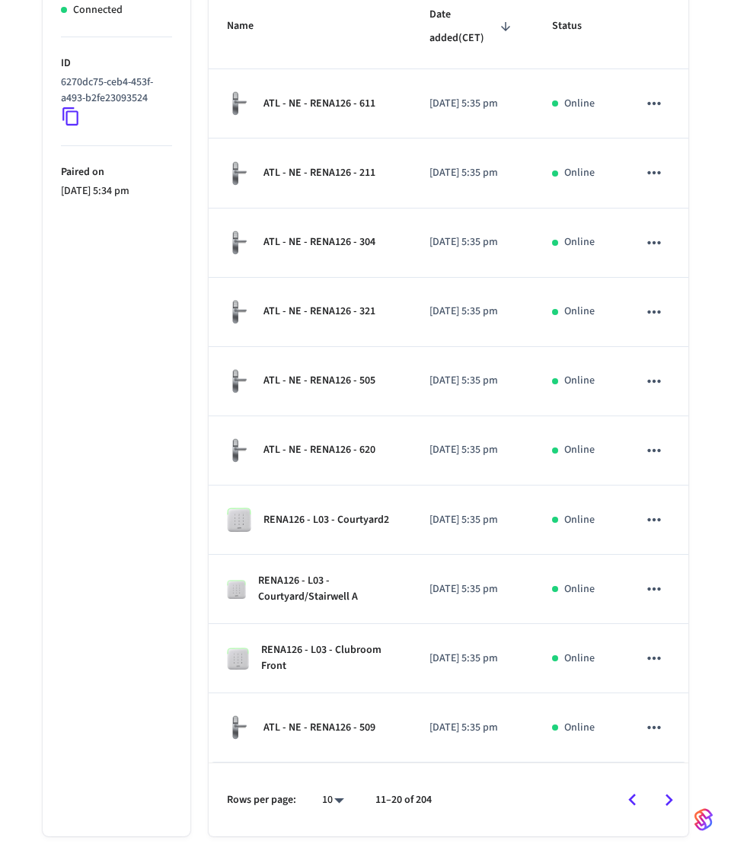
click at [627, 788] on icon "Go to previous page" at bounding box center [632, 800] width 24 height 24
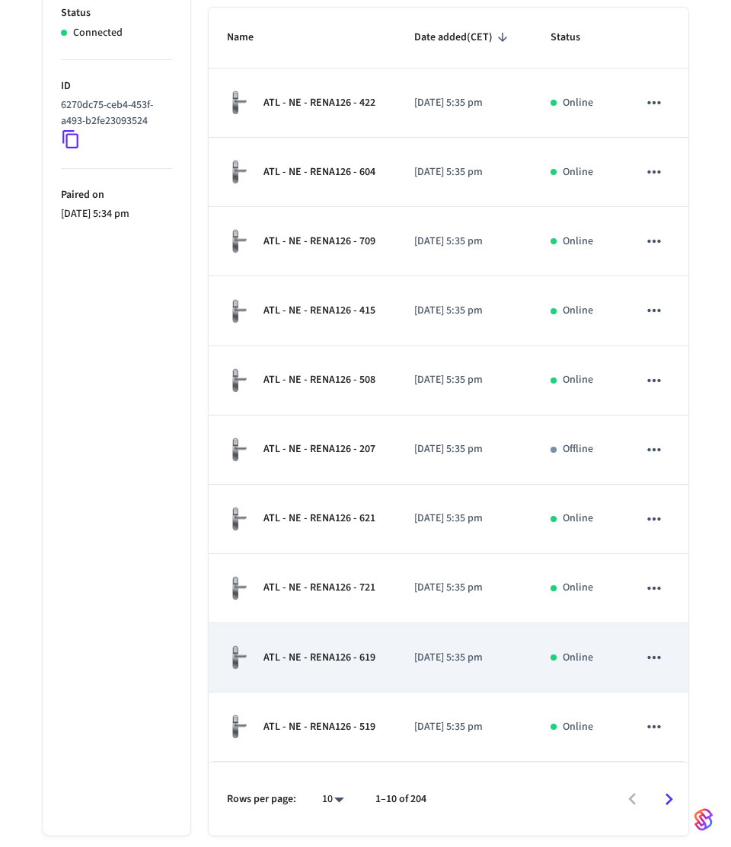
scroll to position [0, 0]
